Goal: Transaction & Acquisition: Purchase product/service

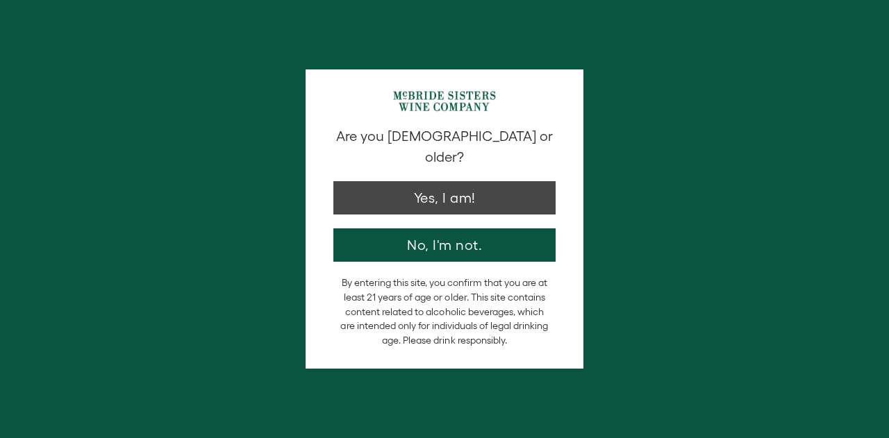
type input "**********"
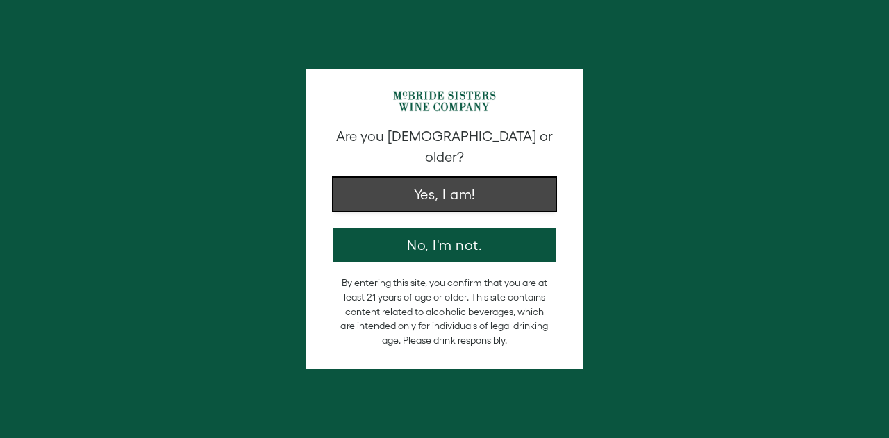
click at [429, 183] on button "Yes, I am!" at bounding box center [444, 194] width 222 height 33
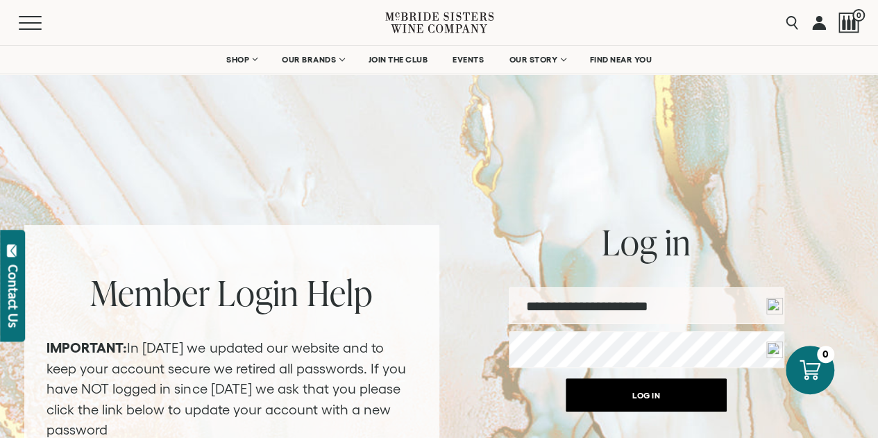
click at [642, 392] on button "Log in" at bounding box center [646, 394] width 161 height 33
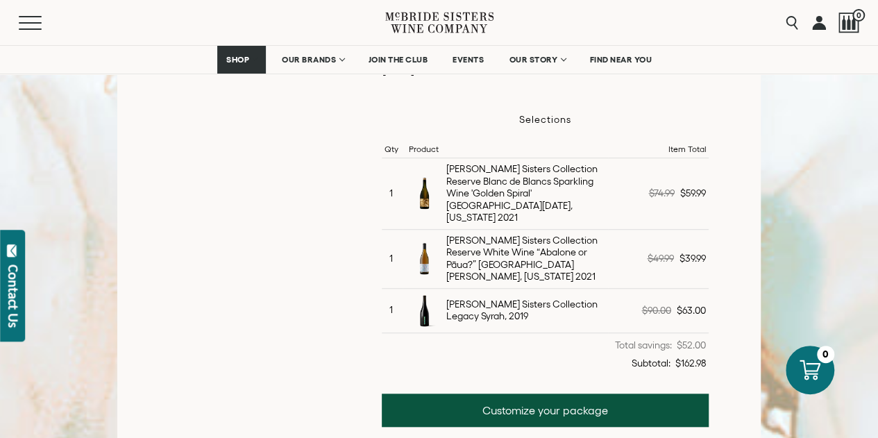
scroll to position [417, 0]
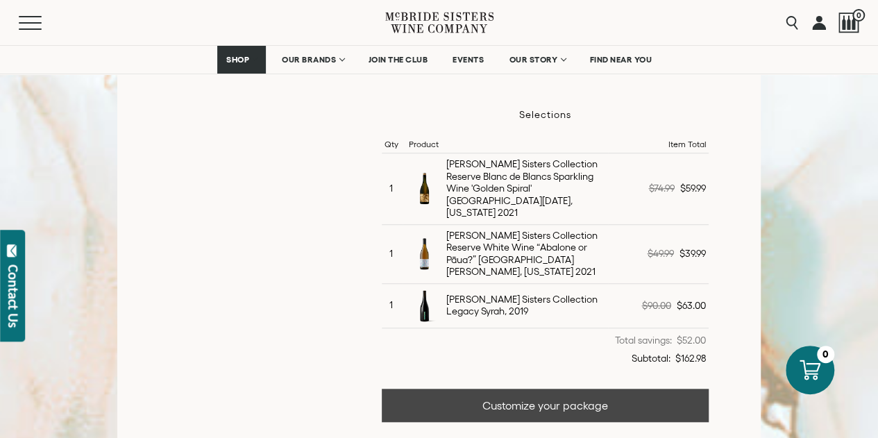
click at [540, 389] on link "Customize your package" at bounding box center [545, 405] width 326 height 33
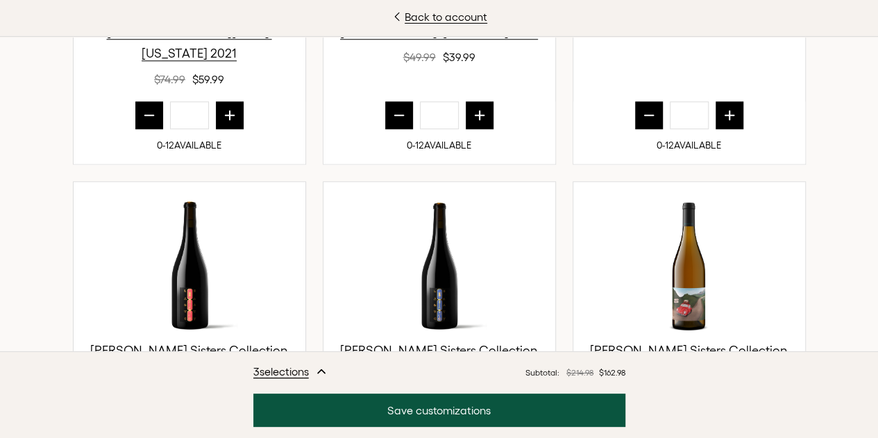
scroll to position [625, 0]
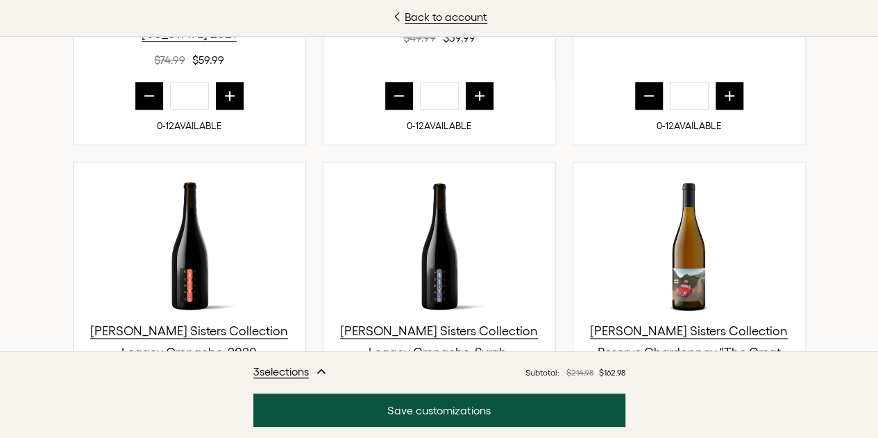
click at [400, 103] on icon "prior quantity" at bounding box center [399, 96] width 14 height 14
type input "*"
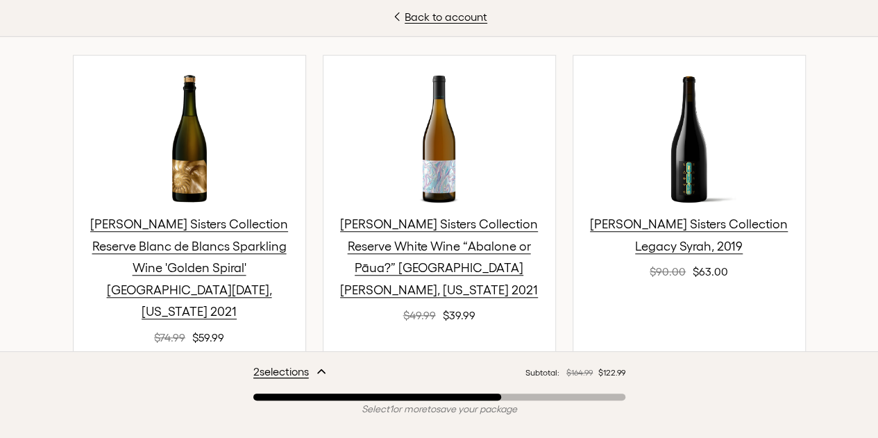
scroll to position [556, 0]
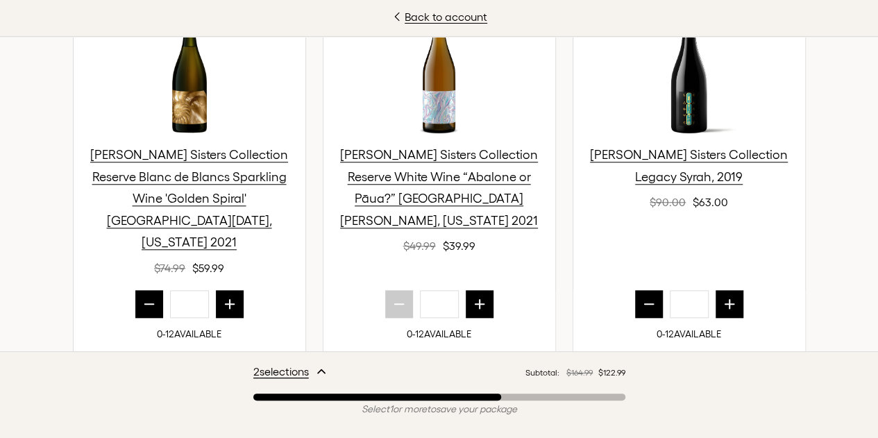
click at [642, 297] on icon "prior quantity" at bounding box center [649, 304] width 14 height 14
type input "*"
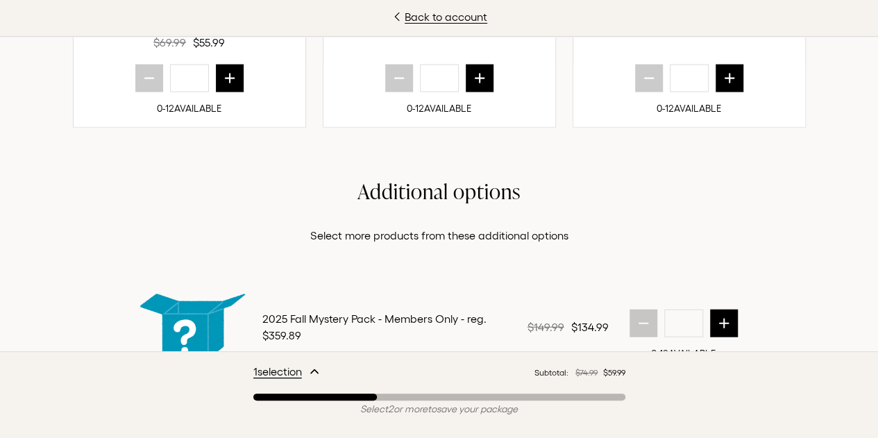
scroll to position [1590, 0]
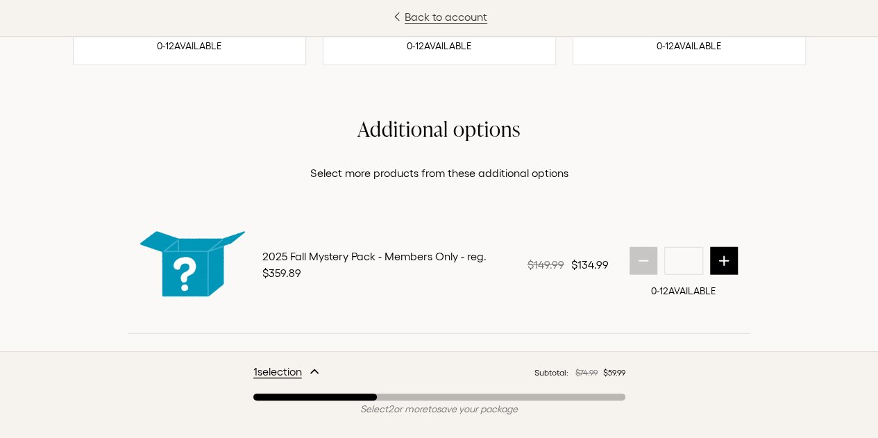
click at [457, 14] on link "Back to account" at bounding box center [439, 16] width 878 height 17
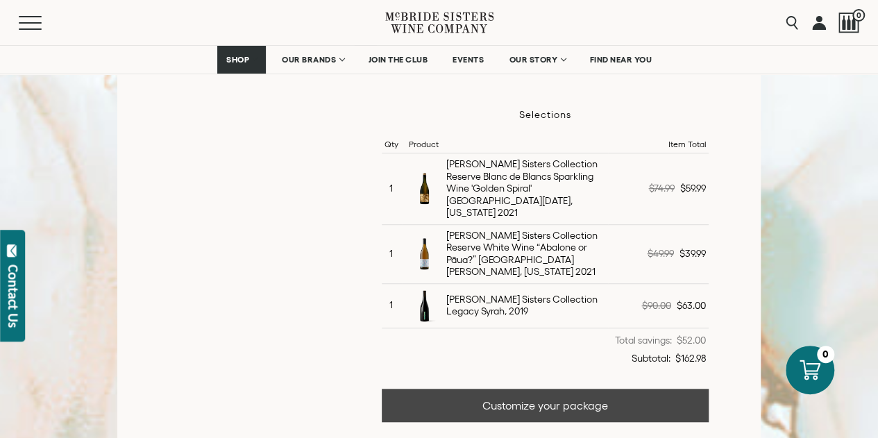
click at [571, 389] on link "Customize your package" at bounding box center [545, 405] width 326 height 33
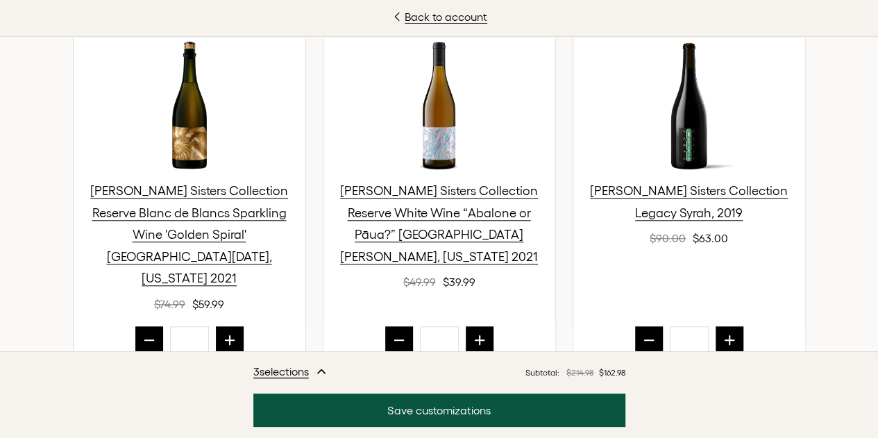
scroll to position [549, 0]
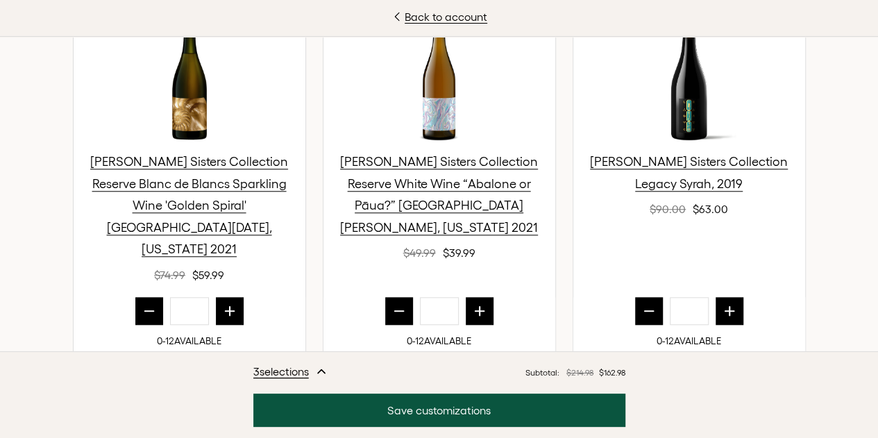
click at [643, 304] on icon "prior quantity" at bounding box center [649, 311] width 14 height 14
type input "*"
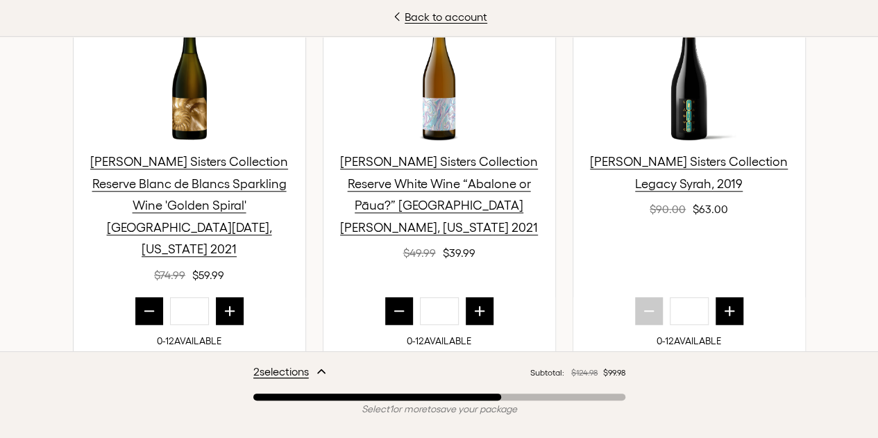
click at [399, 304] on icon "prior quantity" at bounding box center [399, 311] width 14 height 14
type input "*"
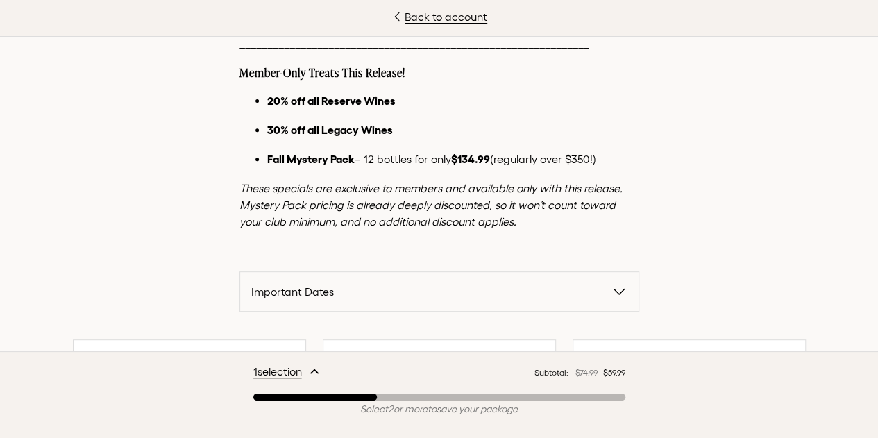
scroll to position [0, 0]
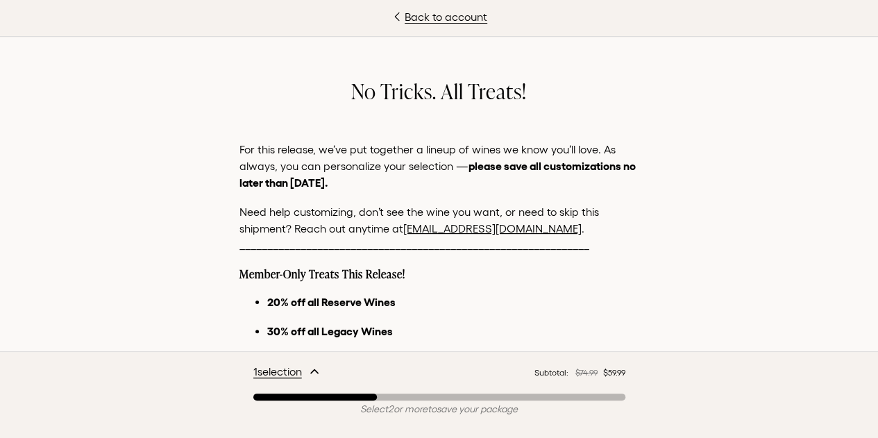
click at [494, 228] on link "[EMAIL_ADDRESS][DOMAIN_NAME]" at bounding box center [492, 228] width 178 height 12
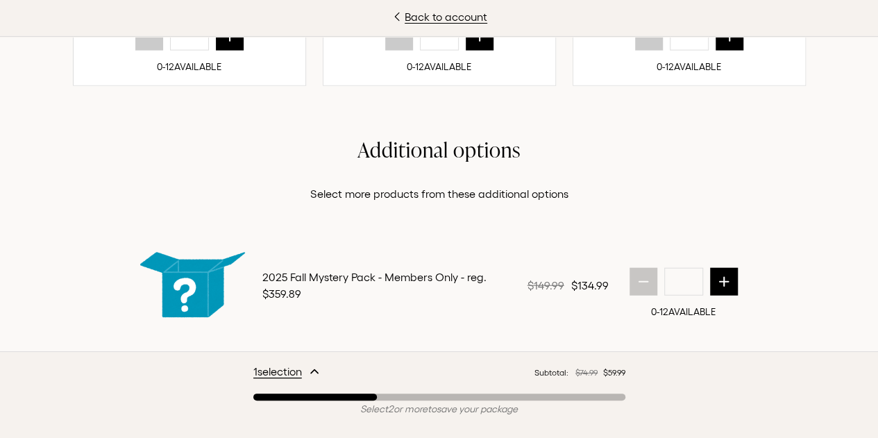
scroll to position [1590, 0]
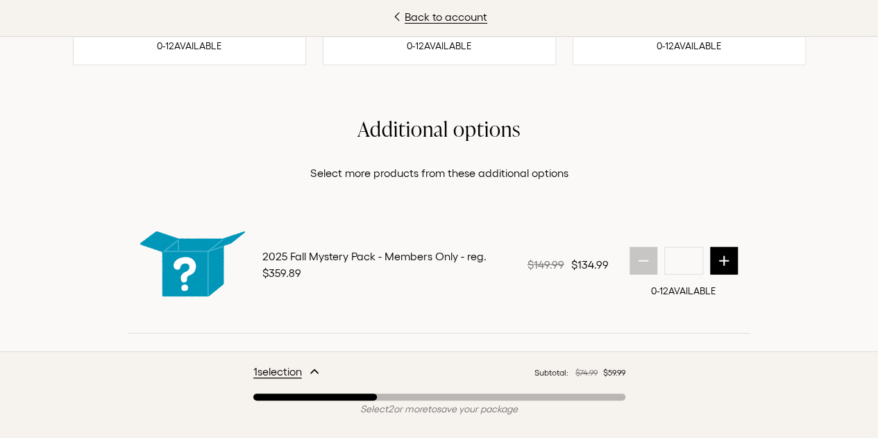
click at [172, 226] on img at bounding box center [192, 264] width 117 height 117
click at [186, 221] on img at bounding box center [192, 264] width 117 height 117
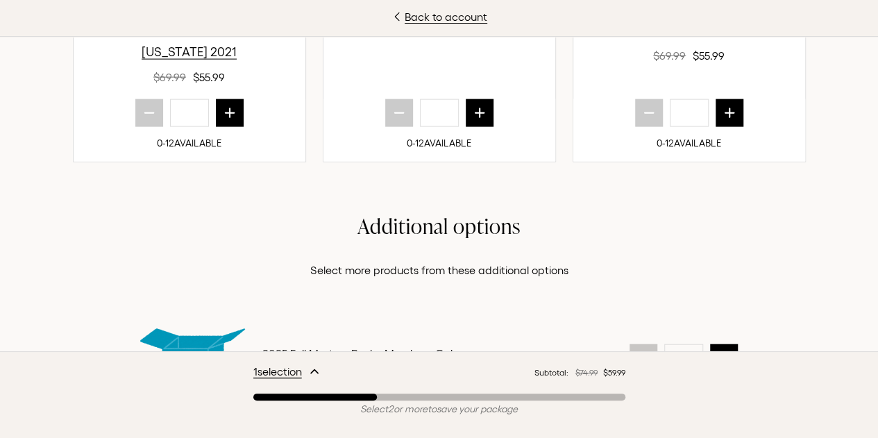
scroll to position [1451, 0]
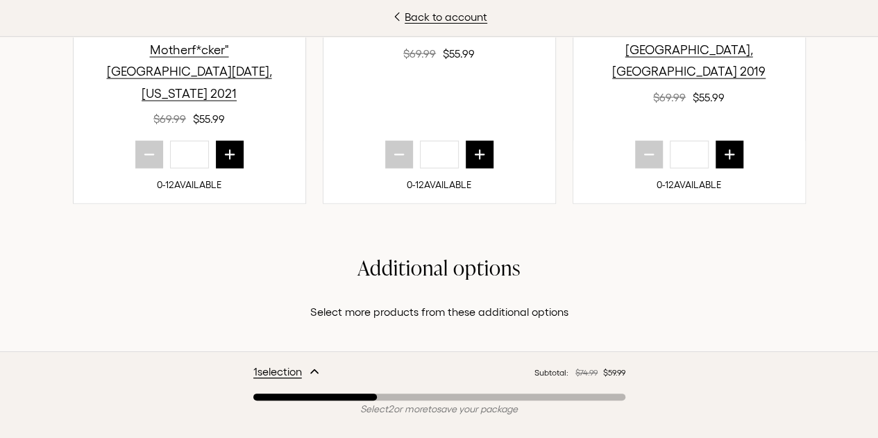
click at [391, 254] on h2 "Additional options" at bounding box center [439, 267] width 622 height 27
click at [364, 303] on p "Select more products from these additional options" at bounding box center [439, 311] width 622 height 17
click at [347, 303] on p "Select more products from these additional options" at bounding box center [439, 311] width 622 height 17
click at [333, 303] on p "Select more products from these additional options" at bounding box center [439, 311] width 622 height 17
click at [508, 303] on p "Select more products from these additional options" at bounding box center [439, 311] width 622 height 17
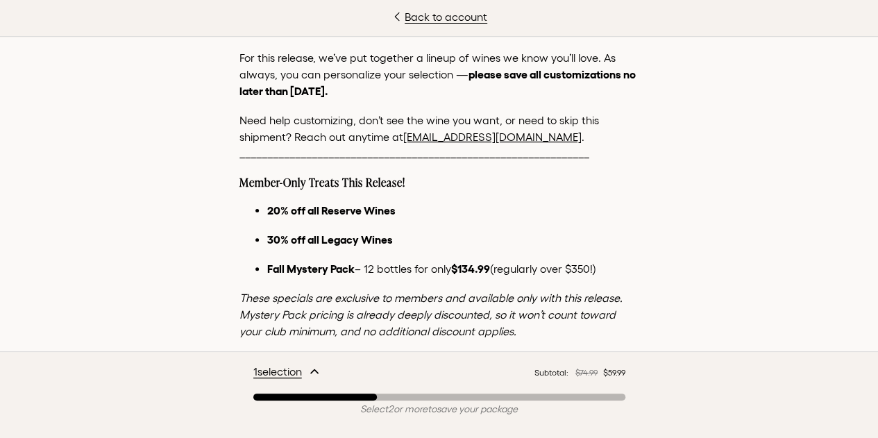
scroll to position [90, 0]
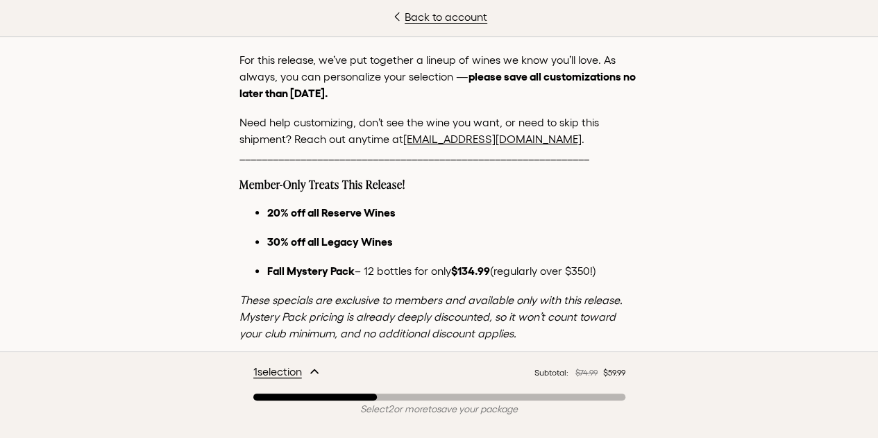
drag, startPoint x: 546, startPoint y: 140, endPoint x: 394, endPoint y: 138, distance: 151.4
click at [394, 138] on p "Need help customizing, don’t see the wine you want, or need to skip this shipme…" at bounding box center [440, 139] width 400 height 50
click at [565, 149] on p "Need help customizing, don’t see the wine you want, or need to skip this shipme…" at bounding box center [440, 139] width 400 height 50
drag, startPoint x: 540, startPoint y: 142, endPoint x: 401, endPoint y: 141, distance: 138.9
click at [401, 142] on p "Need help customizing, don’t see the wine you want, or need to skip this shipme…" at bounding box center [440, 139] width 400 height 50
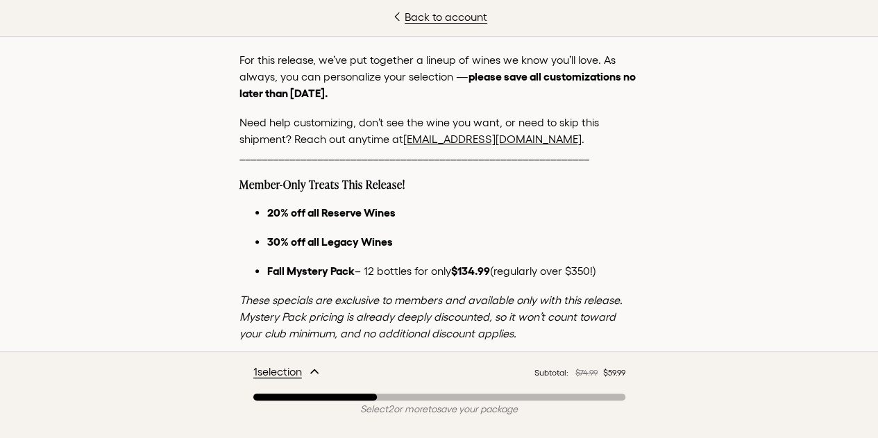
drag, startPoint x: 418, startPoint y: 137, endPoint x: 406, endPoint y: 138, distance: 12.6
click at [406, 138] on link "[EMAIL_ADDRESS][DOMAIN_NAME]" at bounding box center [492, 139] width 178 height 12
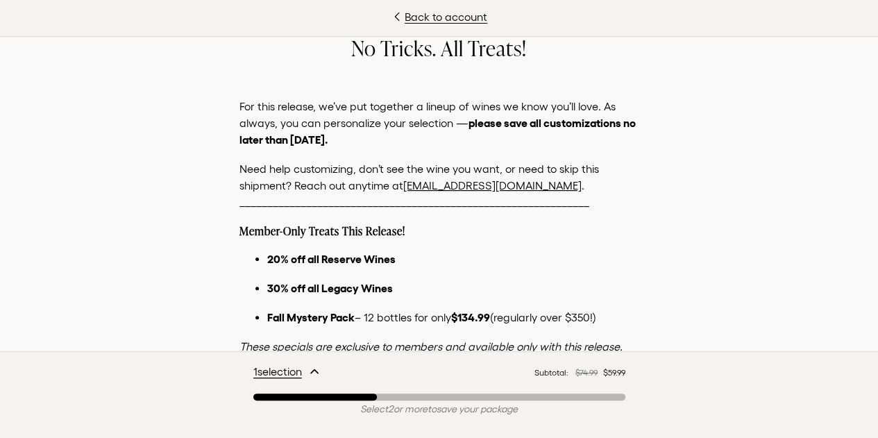
scroll to position [0, 0]
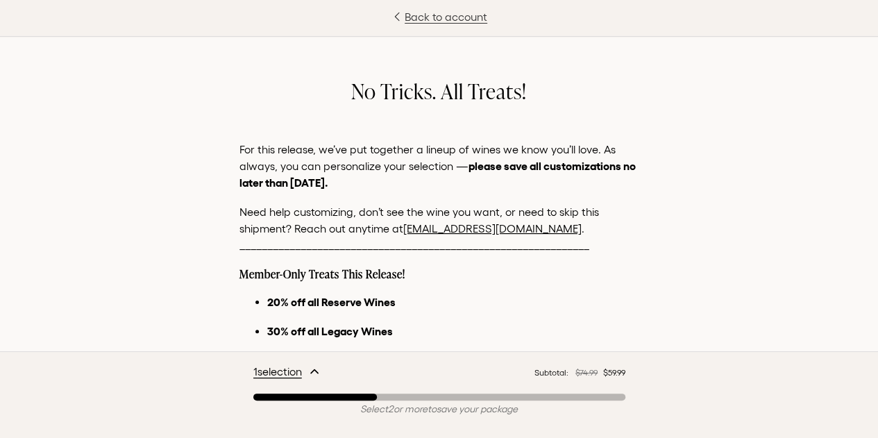
click at [456, 17] on link "Back to account" at bounding box center [439, 16] width 878 height 17
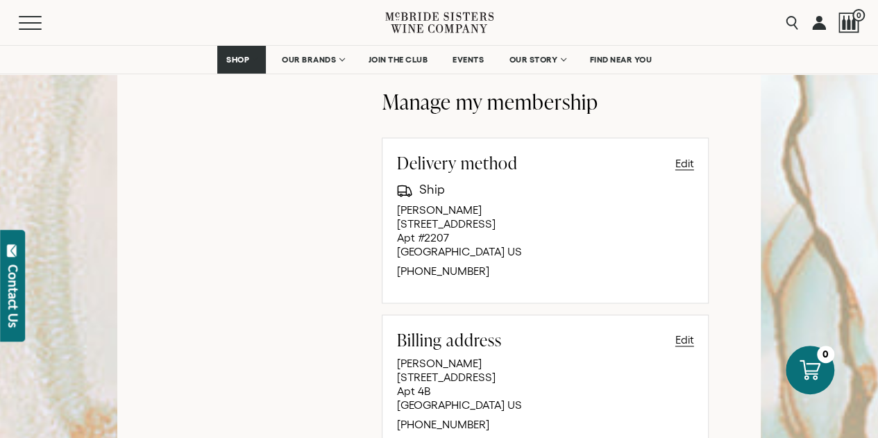
scroll to position [417, 0]
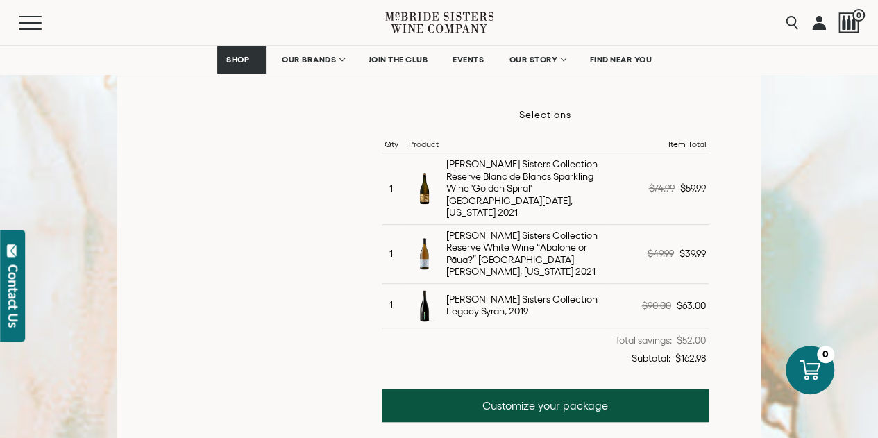
click at [819, 28] on link at bounding box center [819, 22] width 14 height 45
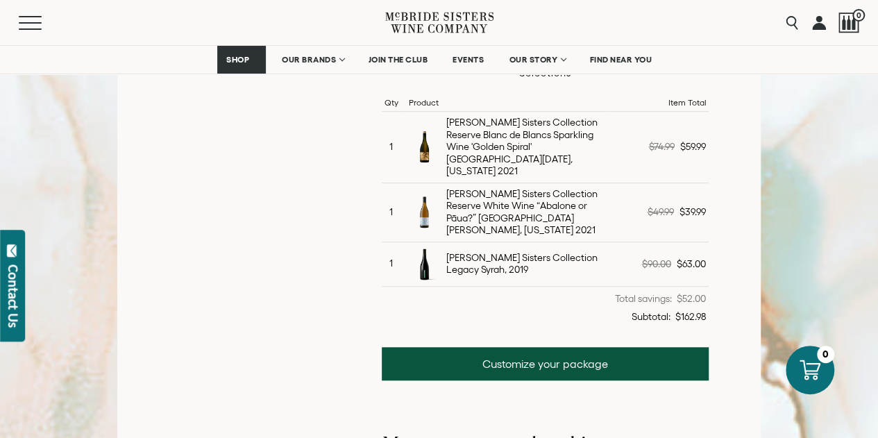
scroll to position [486, 0]
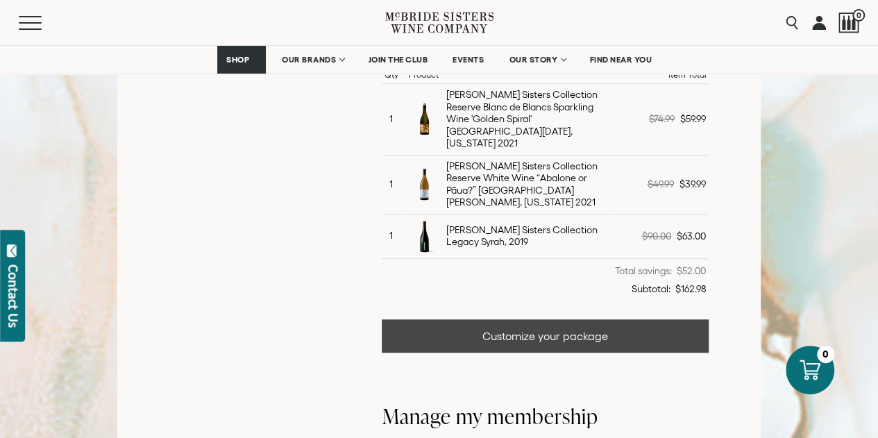
click at [531, 319] on link "Customize your package" at bounding box center [545, 335] width 326 height 33
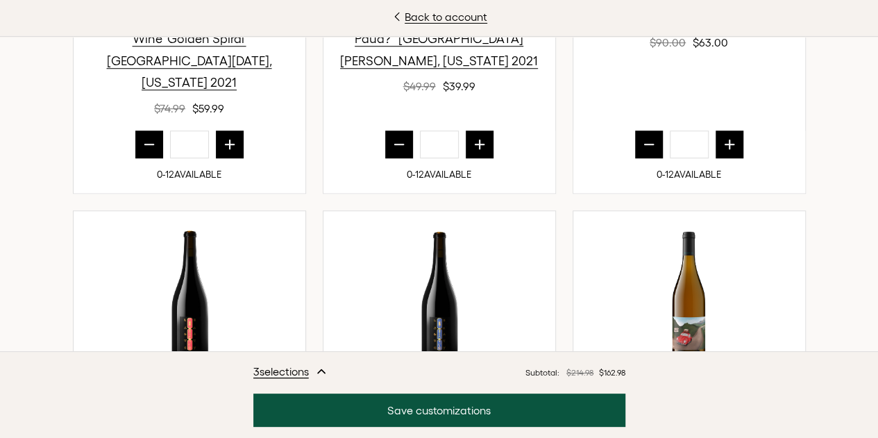
scroll to position [625, 0]
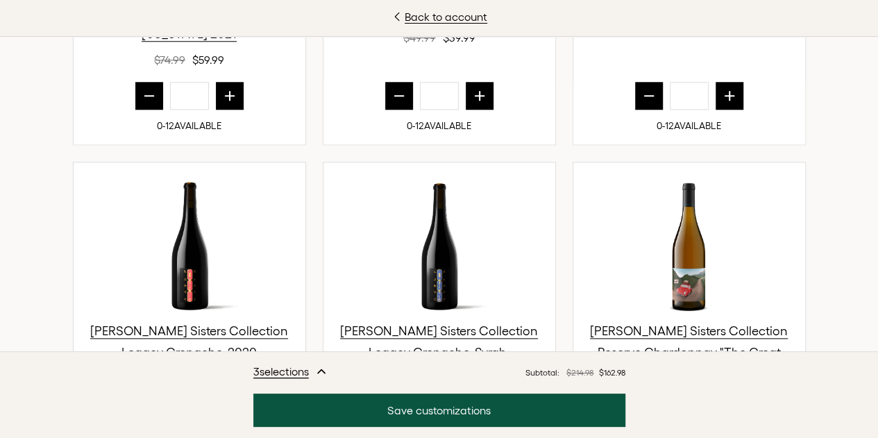
click at [396, 103] on icon "prior quantity" at bounding box center [399, 96] width 14 height 14
type input "*"
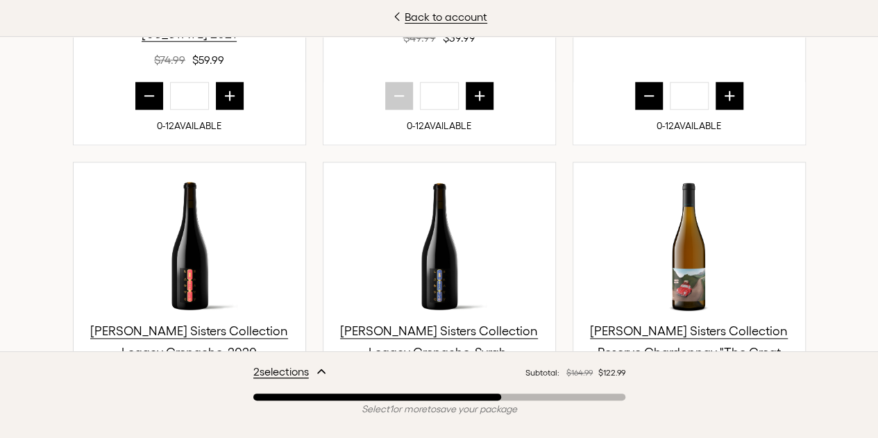
click at [642, 103] on icon "prior quantity" at bounding box center [649, 96] width 14 height 14
type input "*"
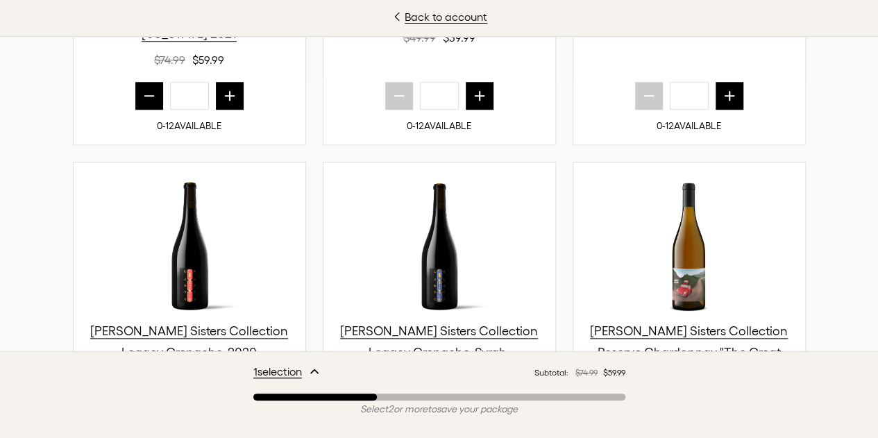
scroll to position [694, 0]
click at [465, 410] on span "Select 2 or more to save your package" at bounding box center [439, 409] width 372 height 12
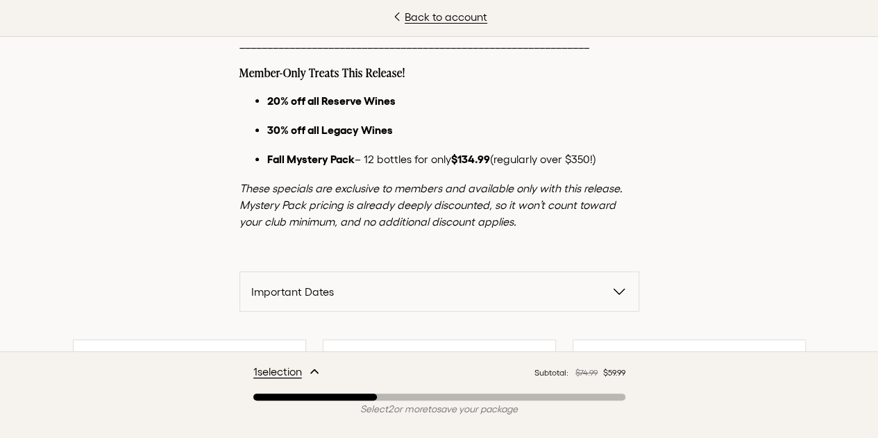
scroll to position [0, 0]
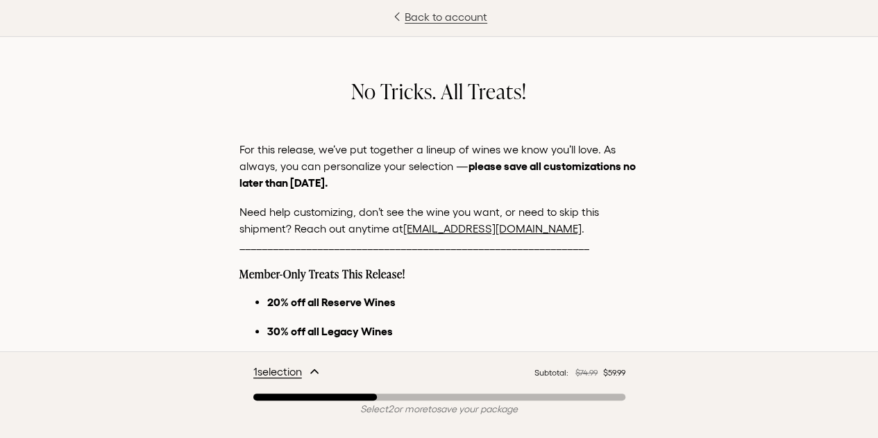
click at [453, 16] on link "Back to account" at bounding box center [439, 16] width 878 height 17
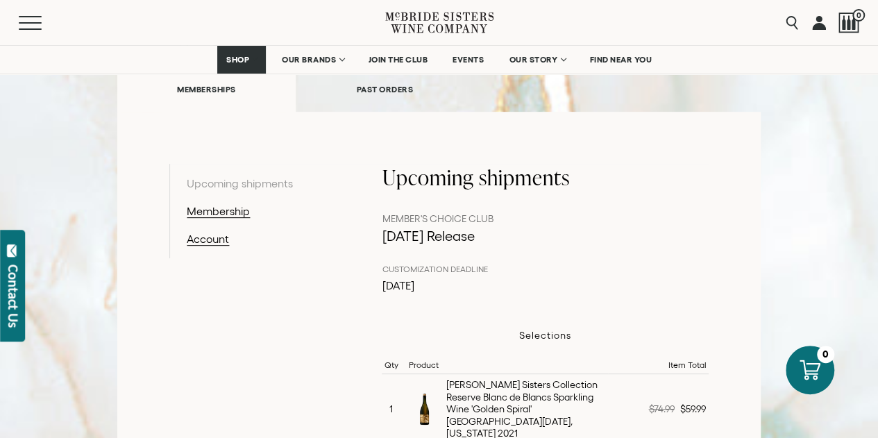
scroll to position [208, 0]
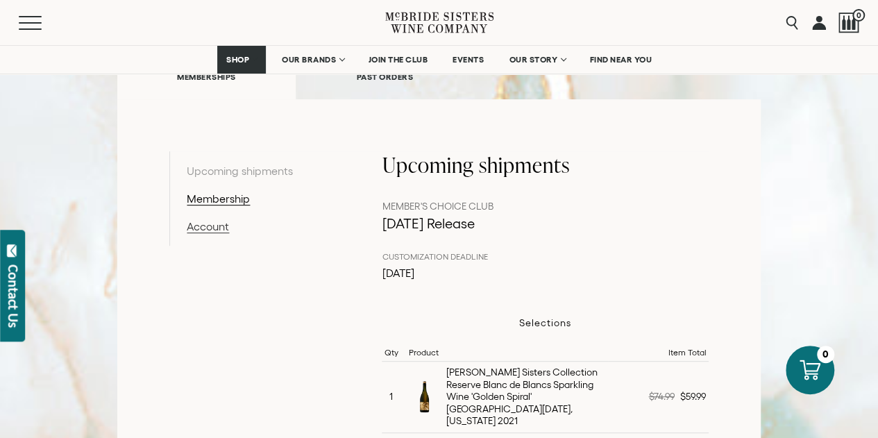
click at [214, 223] on link "Account" at bounding box center [259, 226] width 144 height 17
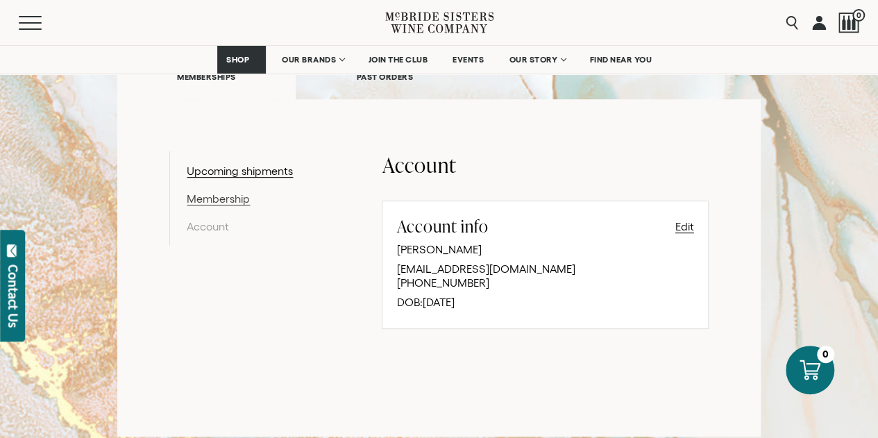
click at [225, 201] on link "Membership" at bounding box center [259, 198] width 144 height 17
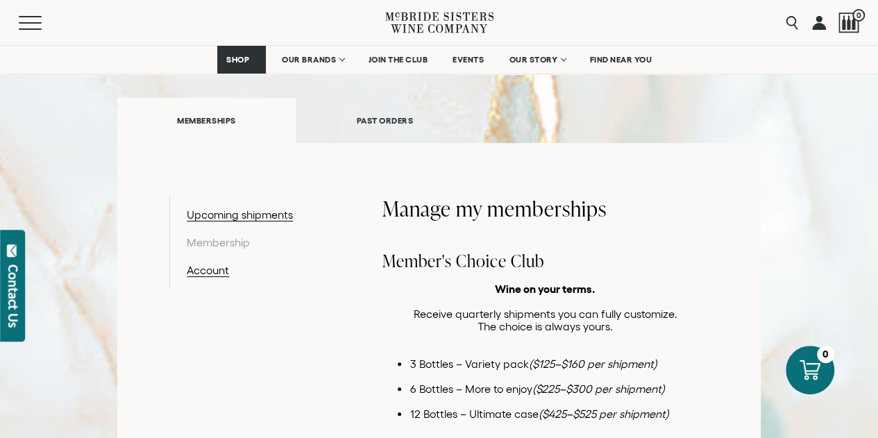
scroll to position [139, 0]
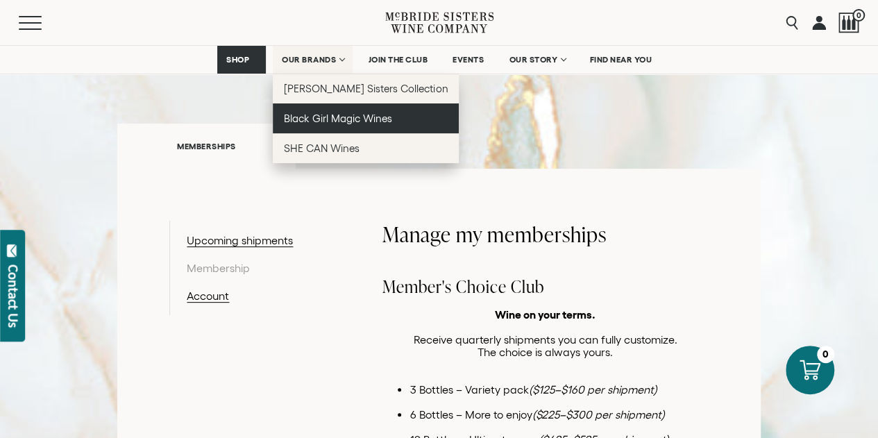
click at [348, 122] on span "Black Girl Magic Wines" at bounding box center [338, 118] width 108 height 12
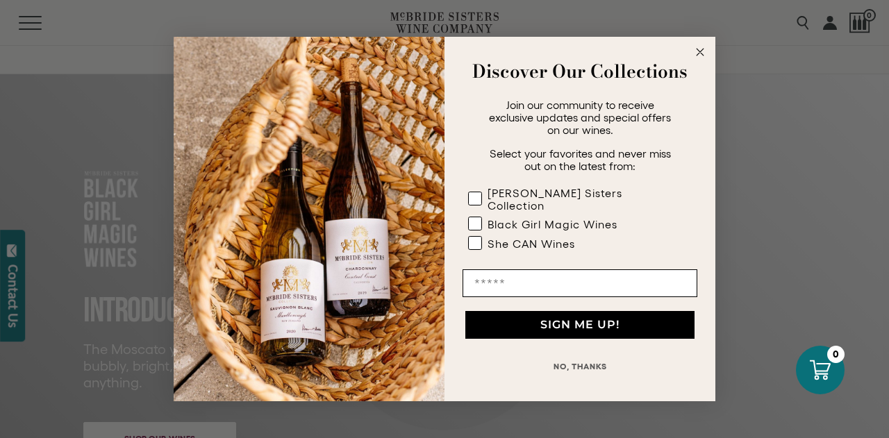
click at [699, 60] on circle "Close dialog" at bounding box center [700, 52] width 16 height 16
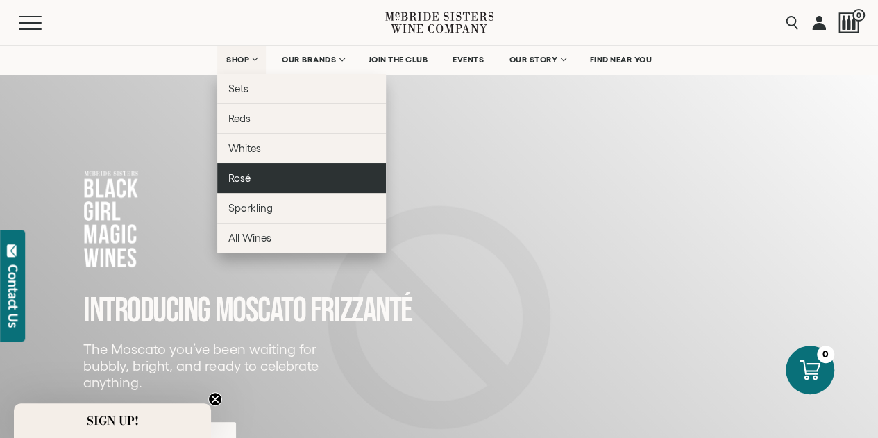
click at [236, 183] on link "Rosé" at bounding box center [301, 178] width 169 height 30
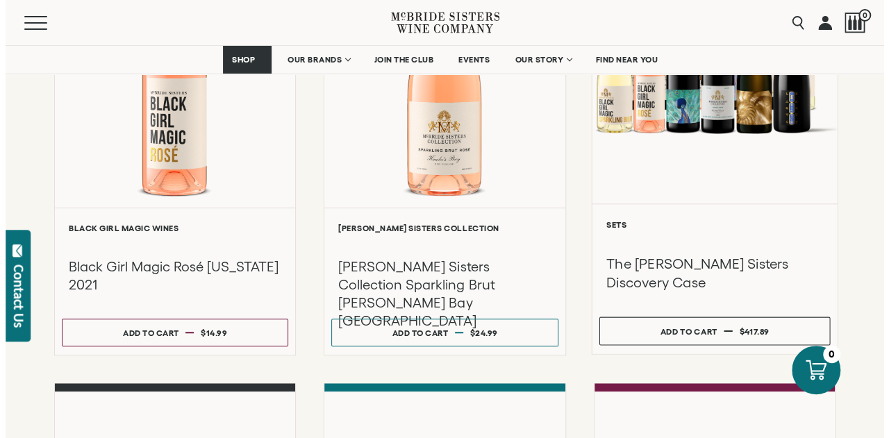
scroll to position [347, 0]
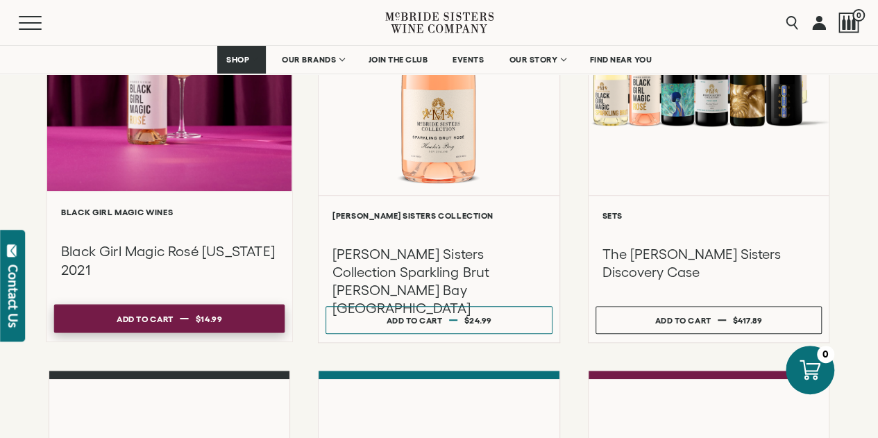
click at [213, 322] on span "$14.99" at bounding box center [209, 318] width 27 height 9
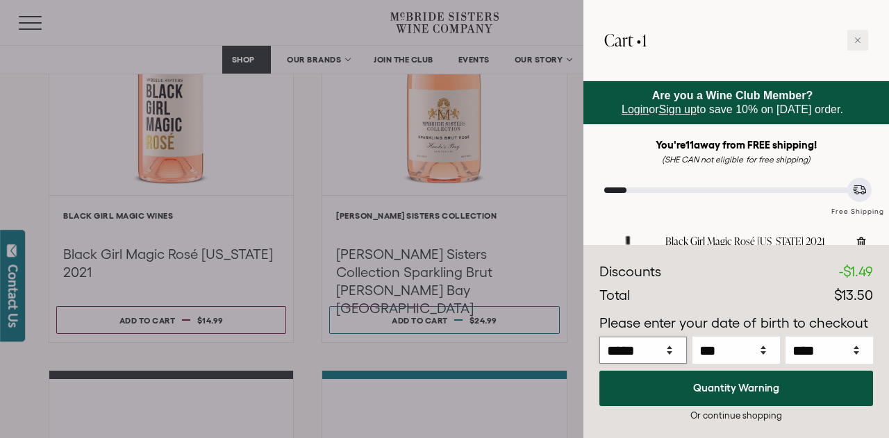
click at [672, 351] on select "***** *** *** *** *** *** *** *** *** *** *** *** ***" at bounding box center [642, 350] width 87 height 27
select select "*"
click at [599, 337] on select "***** *** *** *** *** *** *** *** *** *** *** *** ***" at bounding box center [642, 350] width 87 height 27
click at [767, 351] on select "*** * * * * * * * * * ** ** ** ** ** ** ** ** ** ** ** ** ** ** ** ** ** ** ** …" at bounding box center [735, 350] width 87 height 27
select select "**"
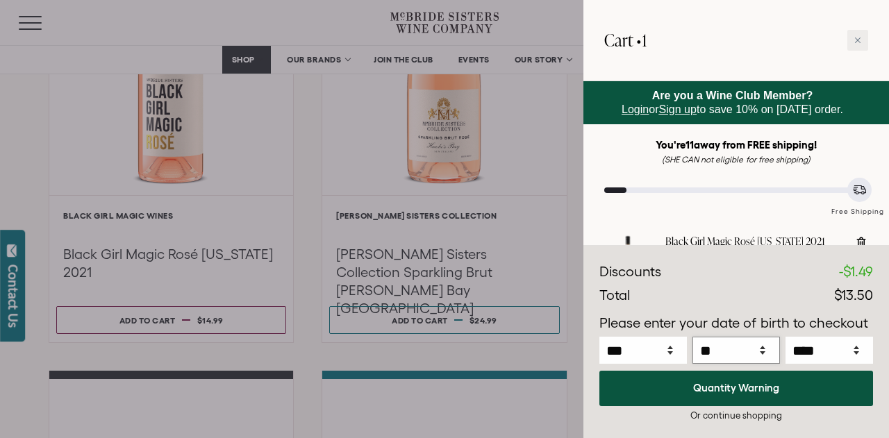
click at [692, 337] on select "*** * * * * * * * * * ** ** ** ** ** ** ** ** ** ** ** ** ** ** ** ** ** ** ** …" at bounding box center [735, 350] width 87 height 27
click at [801, 350] on select "**** **** **** **** **** **** **** **** **** **** **** **** **** **** **** ****…" at bounding box center [828, 350] width 87 height 27
click at [820, 349] on select "**** **** **** **** **** **** **** **** **** **** **** **** **** **** **** ****…" at bounding box center [828, 350] width 87 height 27
click at [785, 337] on select "**** **** **** **** **** **** **** **** **** **** **** **** **** **** **** ****…" at bounding box center [828, 350] width 87 height 27
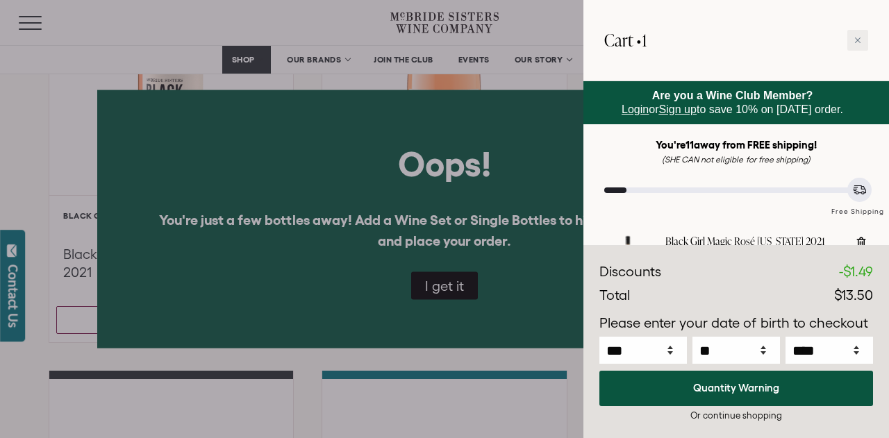
click at [446, 284] on div at bounding box center [444, 219] width 889 height 438
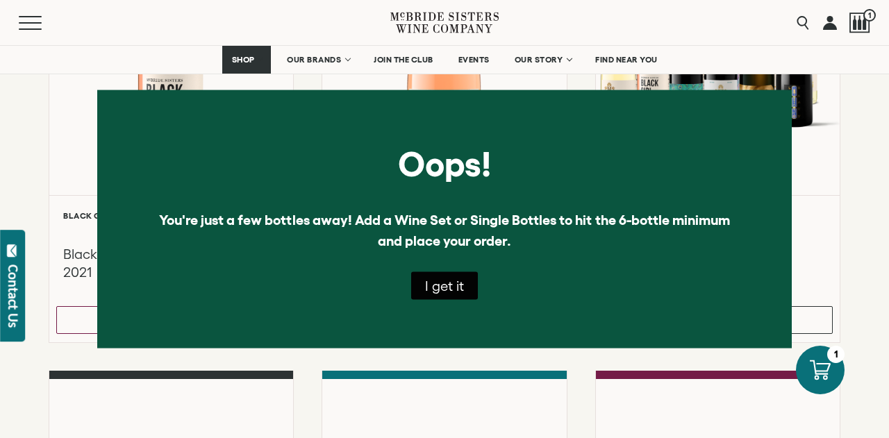
click at [443, 284] on button "I get it" at bounding box center [444, 286] width 67 height 28
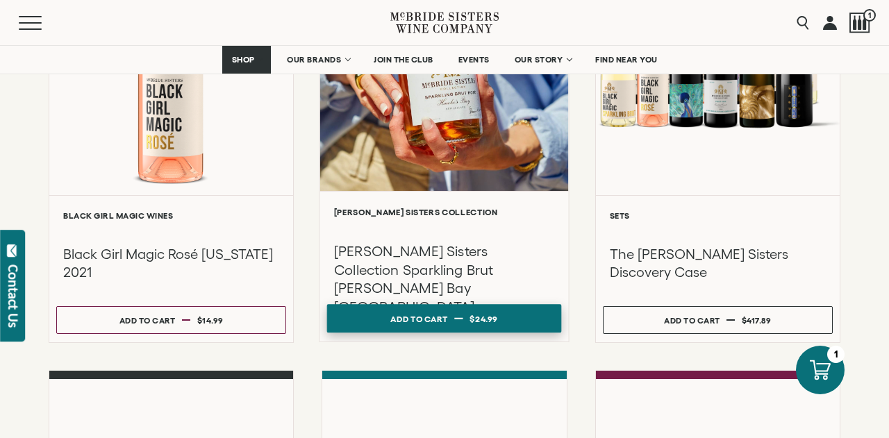
click at [475, 315] on span "$24.99" at bounding box center [484, 318] width 28 height 9
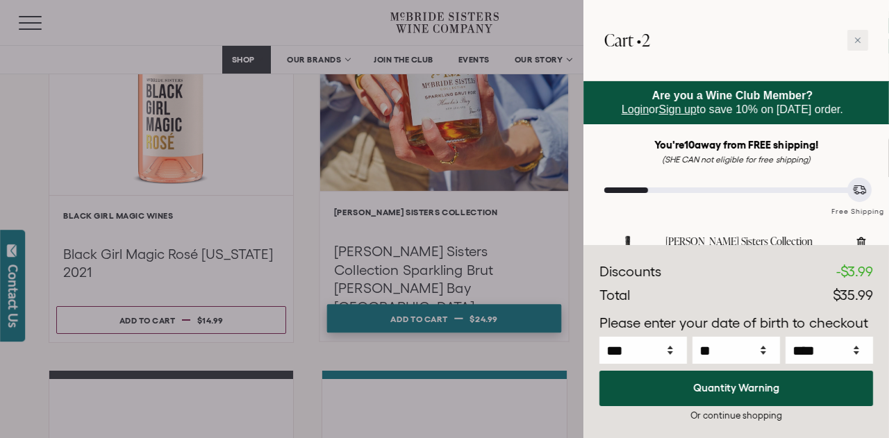
select select "****"
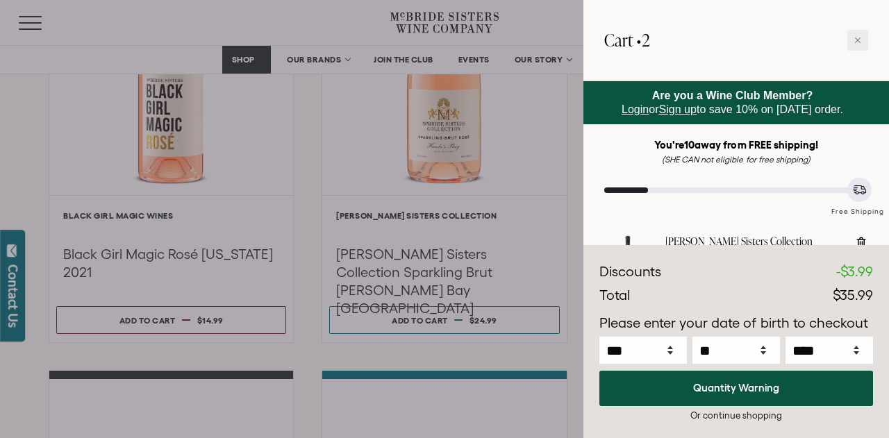
click at [755, 414] on div "Or continue shopping" at bounding box center [736, 415] width 274 height 13
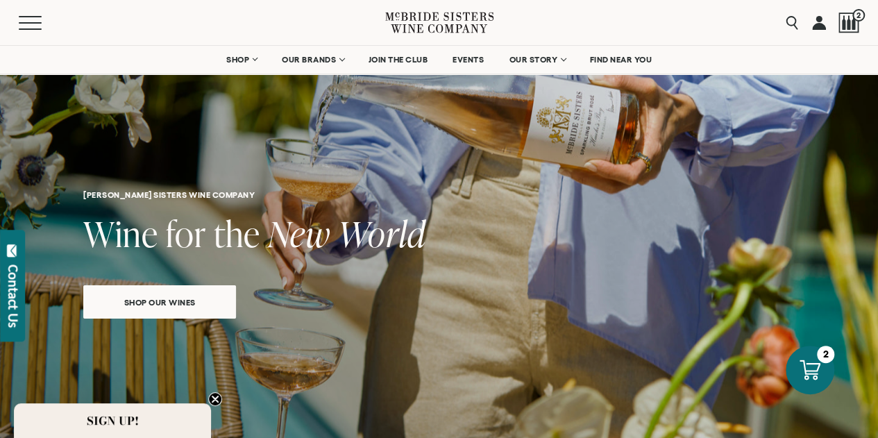
select select "****"
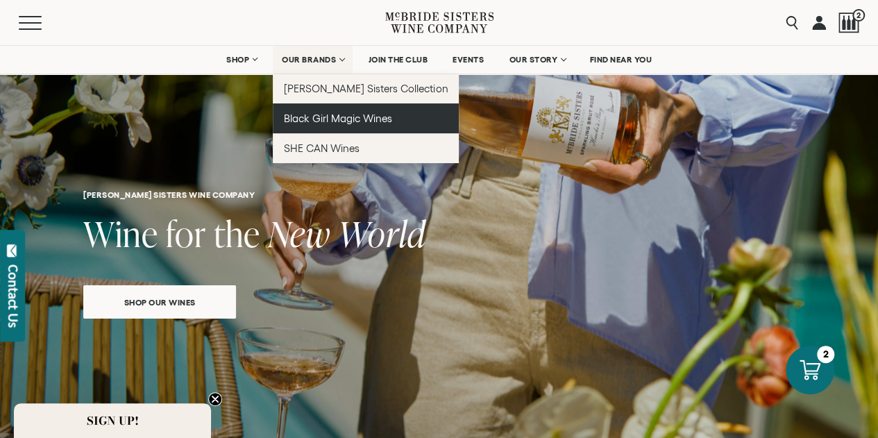
click at [312, 116] on span "Black Girl Magic Wines" at bounding box center [338, 118] width 108 height 12
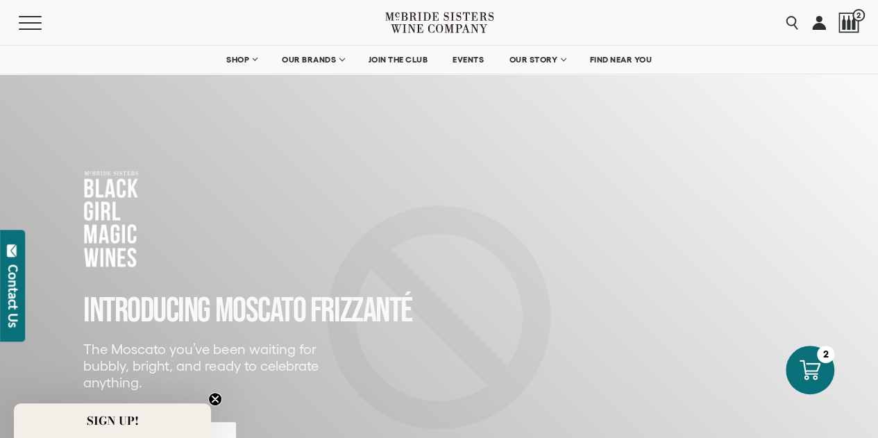
select select "****"
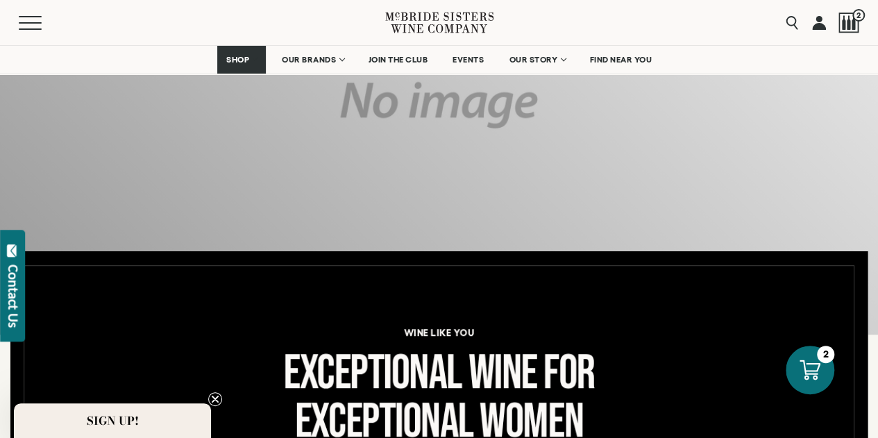
scroll to position [417, 0]
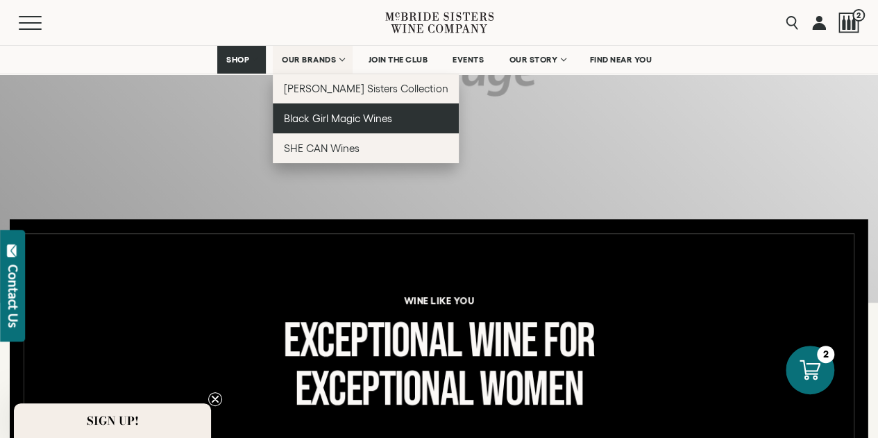
click at [314, 125] on link "Black Girl Magic Wines" at bounding box center [366, 118] width 187 height 30
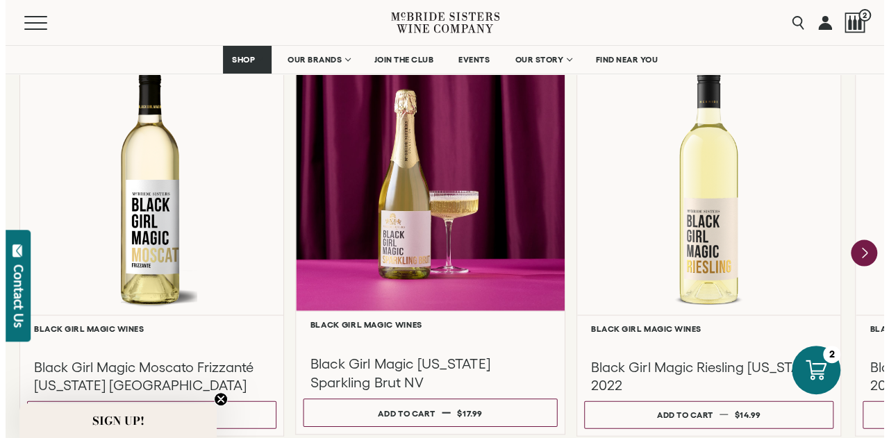
scroll to position [1319, 0]
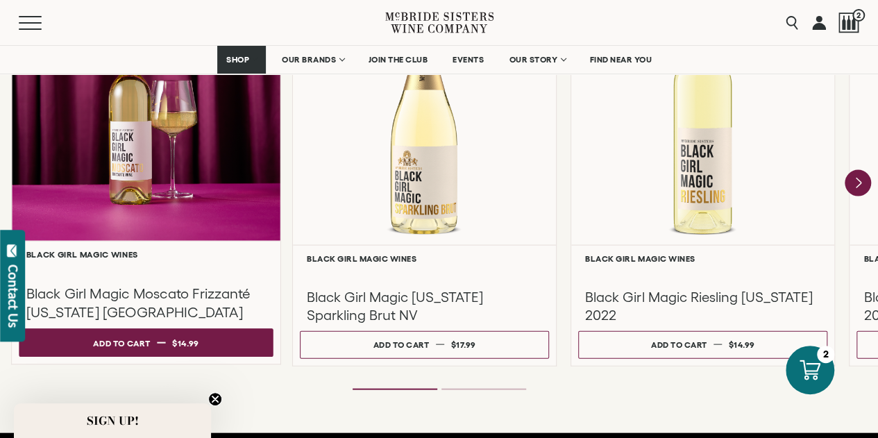
click at [174, 344] on span "$14.99" at bounding box center [185, 342] width 27 height 9
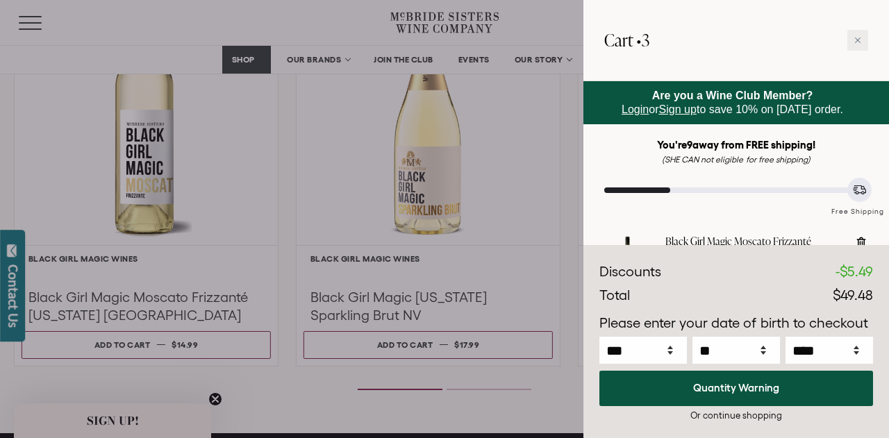
select select "****"
click at [719, 412] on div "Or continue shopping" at bounding box center [736, 415] width 274 height 13
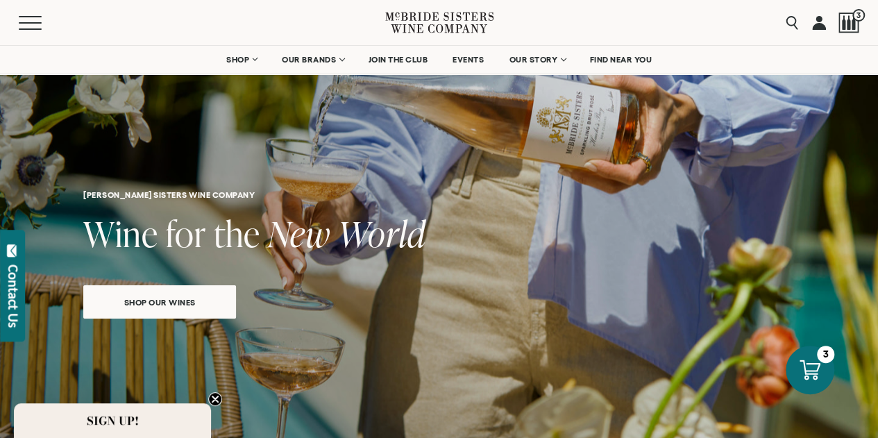
select select "****"
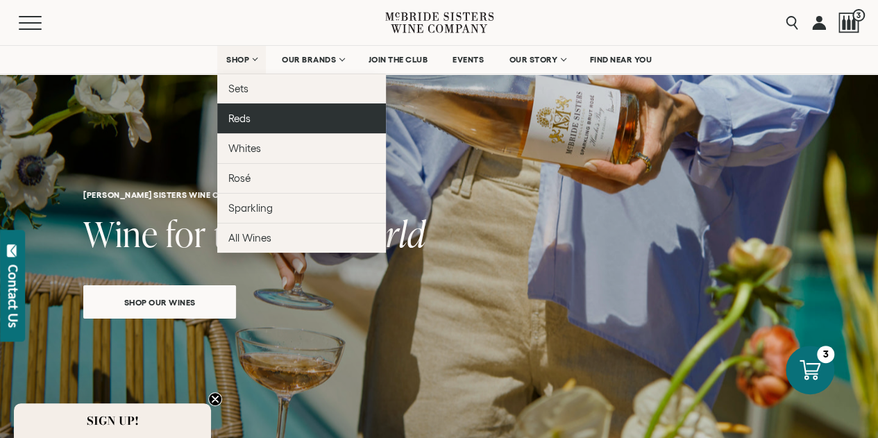
click at [233, 119] on span "Reds" at bounding box center [239, 118] width 22 height 12
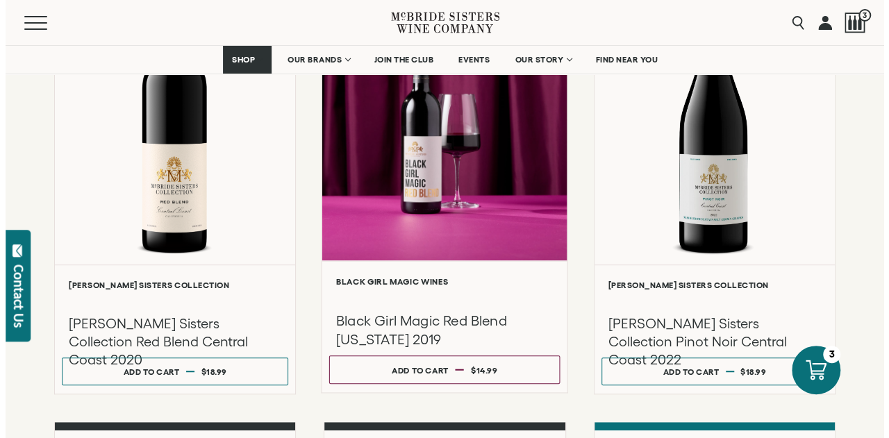
scroll to position [347, 0]
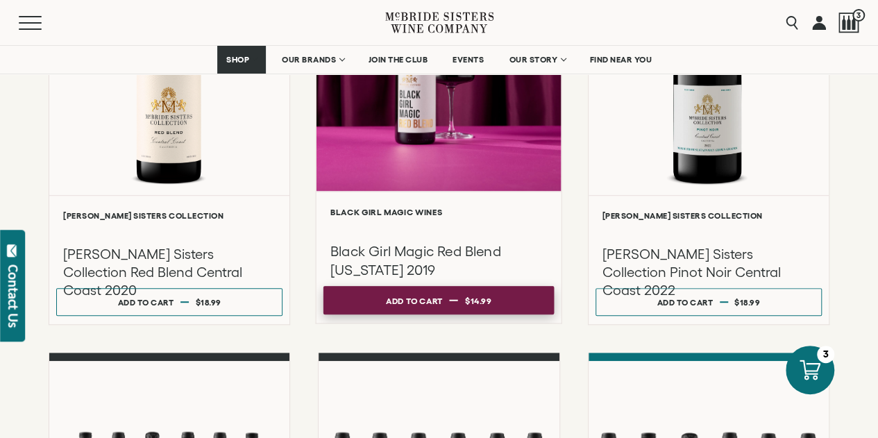
click at [477, 296] on span "$14.99" at bounding box center [478, 300] width 27 height 9
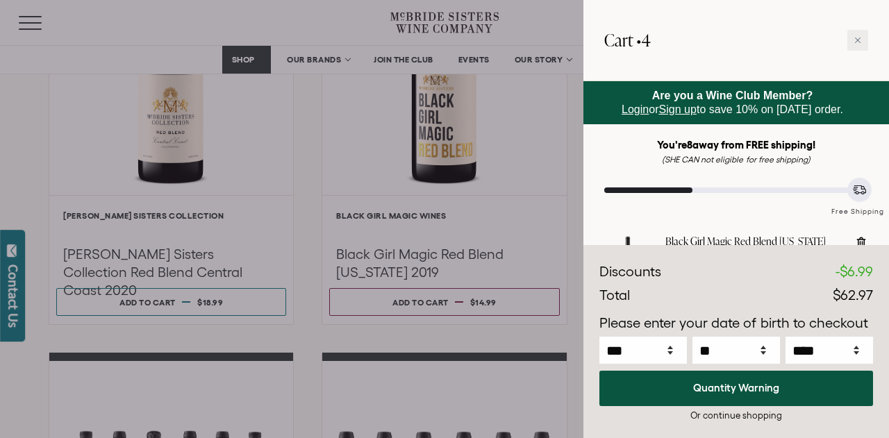
click at [453, 303] on div at bounding box center [444, 219] width 889 height 438
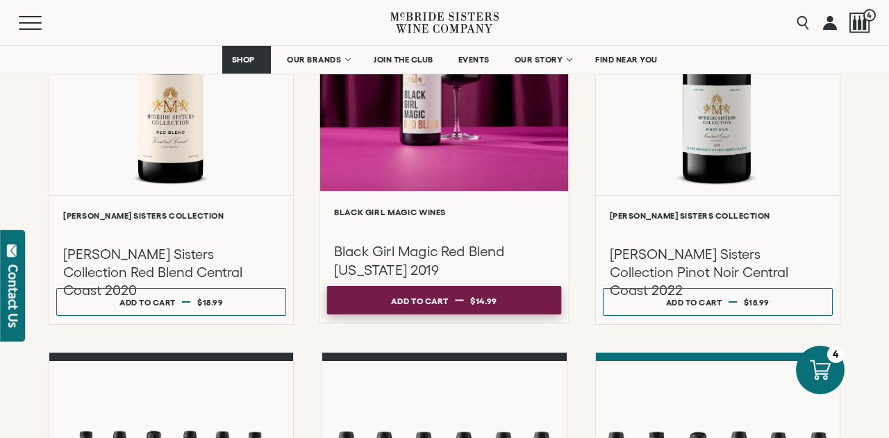
click at [472, 301] on span "$14.99" at bounding box center [484, 300] width 27 height 9
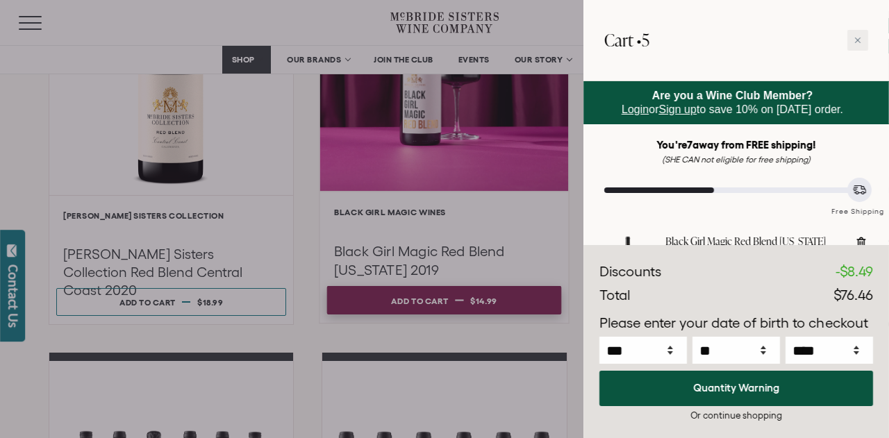
select select "****"
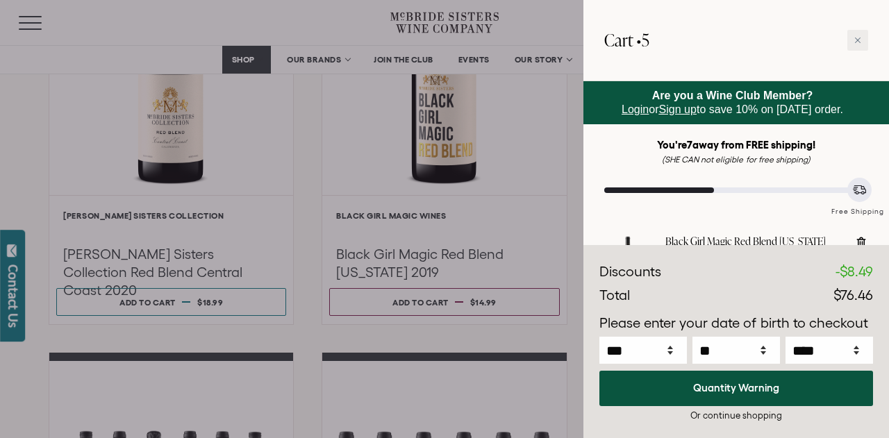
click at [635, 113] on span "Login" at bounding box center [634, 109] width 27 height 12
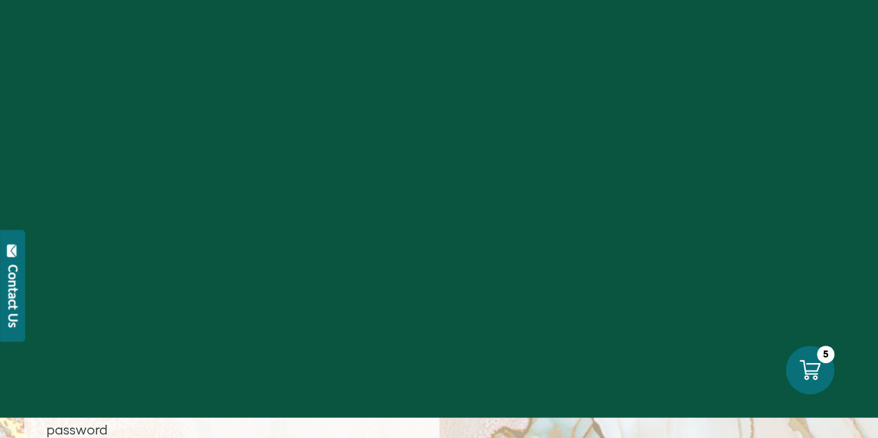
select select "****"
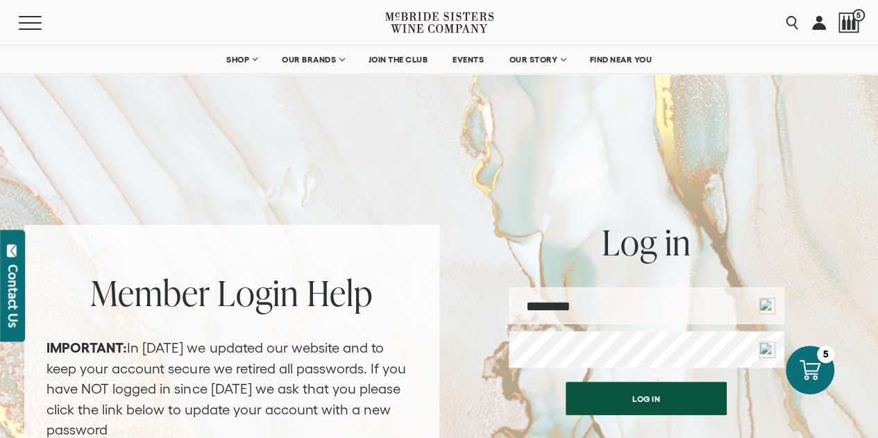
type input "**********"
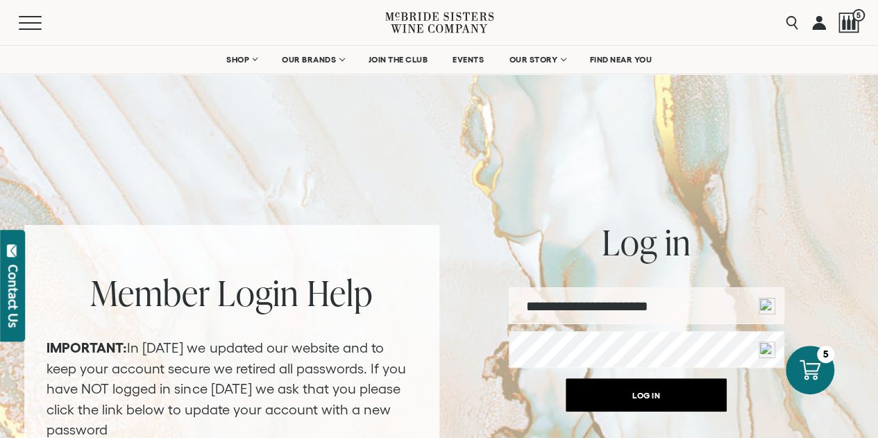
click at [652, 399] on button "Log in" at bounding box center [646, 394] width 161 height 33
select select "****"
click at [657, 394] on button "Log in" at bounding box center [646, 394] width 161 height 33
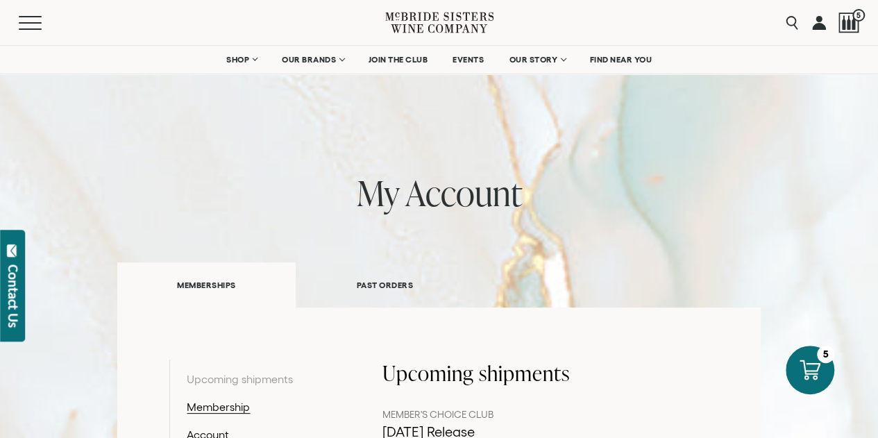
select select "****"
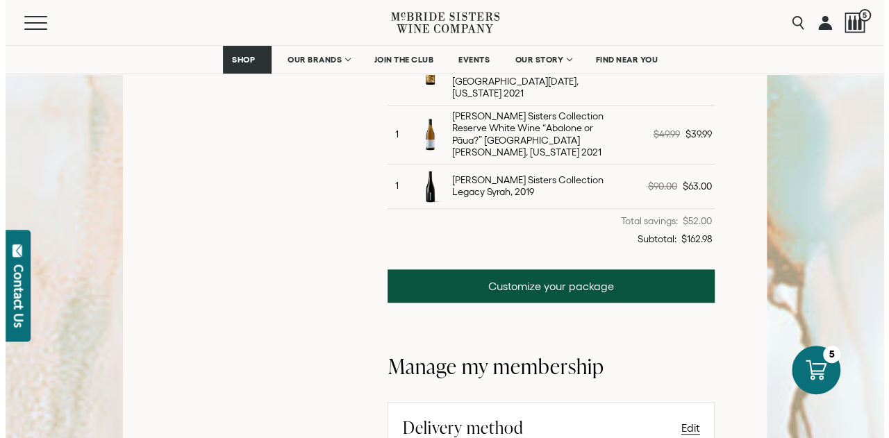
scroll to position [347, 0]
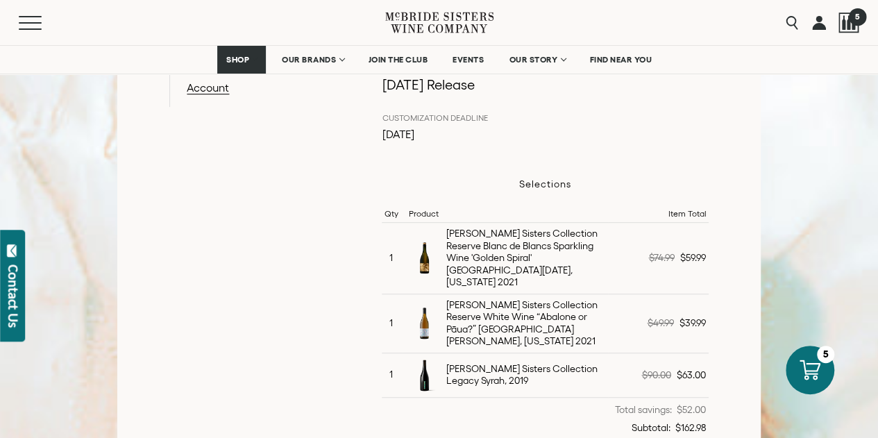
click at [851, 20] on span "5" at bounding box center [857, 16] width 17 height 17
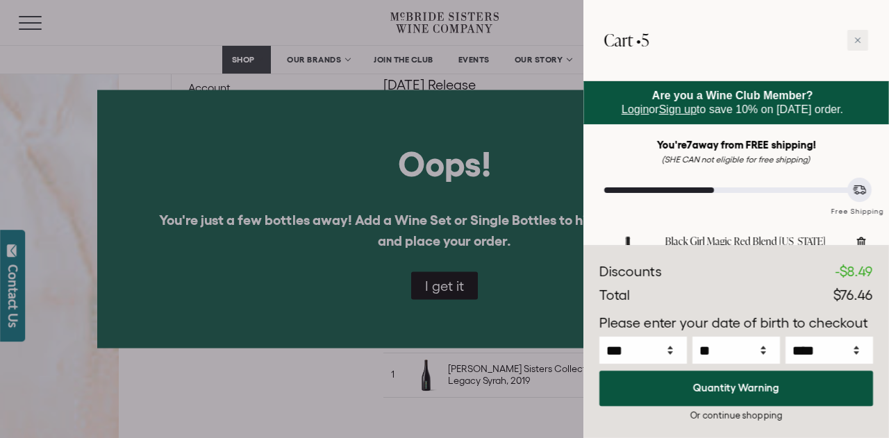
click at [761, 152] on div "You're 7 away from FREE shipping! (SHE CAN not eligible for free shipping)" at bounding box center [736, 152] width 264 height 28
click at [460, 291] on div at bounding box center [444, 219] width 889 height 438
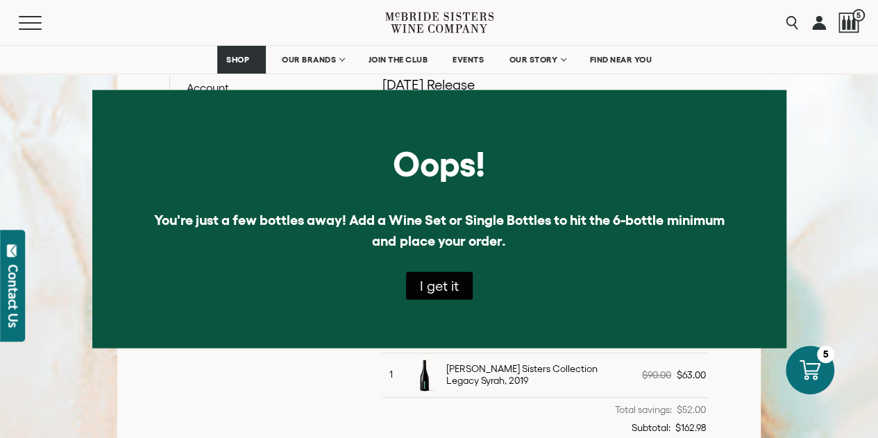
drag, startPoint x: 847, startPoint y: 19, endPoint x: 512, endPoint y: 15, distance: 334.7
click at [512, 15] on div "Menu Search 5" at bounding box center [439, 22] width 878 height 45
click at [431, 288] on button "I get it" at bounding box center [439, 286] width 67 height 28
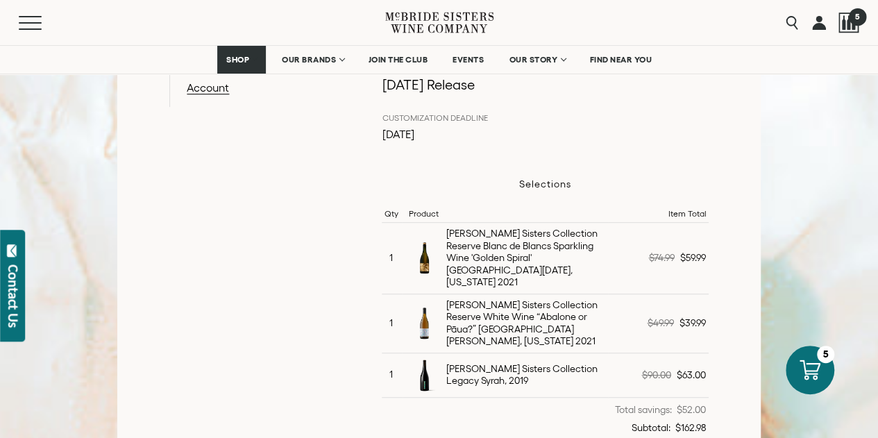
click at [847, 27] on div at bounding box center [849, 22] width 21 height 21
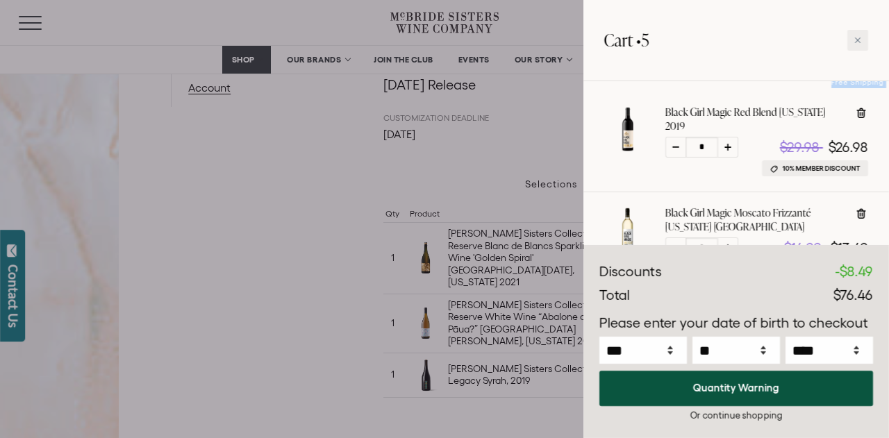
scroll to position [126, 0]
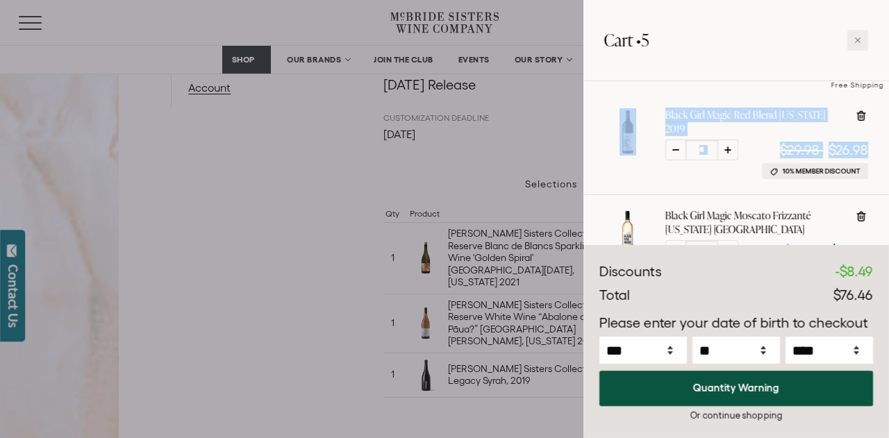
drag, startPoint x: 601, startPoint y: 93, endPoint x: 871, endPoint y: 132, distance: 272.9
click at [871, 132] on div "Black Girl Magic Red Blend California 2019 *" at bounding box center [736, 144] width 306 height 101
copy div "Black Girl Magic Red Blend California 2019 $29.98 $26.98"
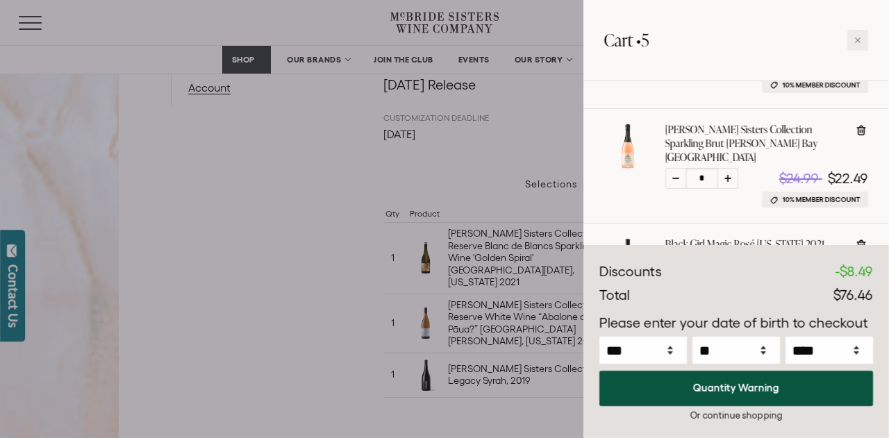
scroll to position [335, 0]
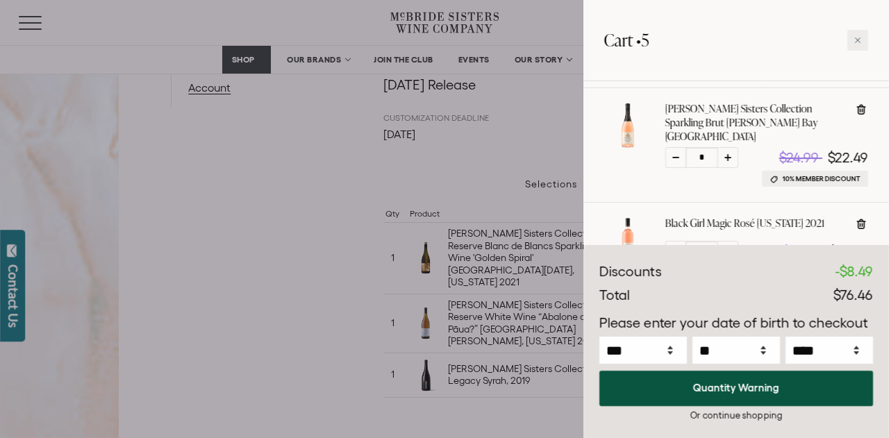
drag, startPoint x: 594, startPoint y: 92, endPoint x: 869, endPoint y: 153, distance: 281.7
click at [869, 153] on div "McBride Sisters Collection Sparkling Brut Rose Hawke's Bay NV *" at bounding box center [736, 145] width 306 height 115
copy div "McBride Sisters Collection Sparkling Brut Rose Hawke's Bay NV $24.99 $22.49 10%…"
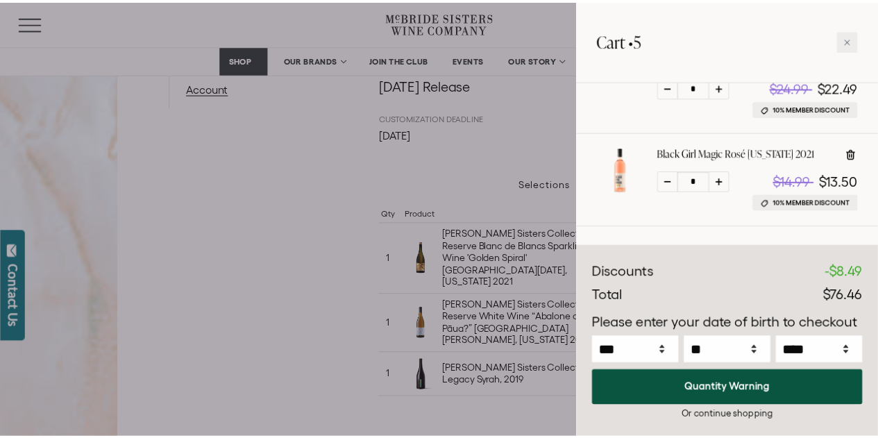
scroll to position [197, 0]
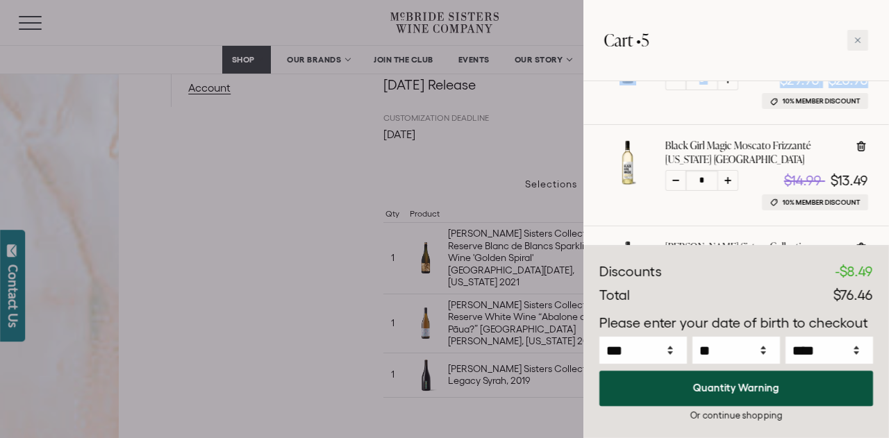
drag, startPoint x: 603, startPoint y: 121, endPoint x: 871, endPoint y: 197, distance: 278.5
click at [871, 197] on div "Black Girl Magic Moscato Frizzanté California NV * $14.99" at bounding box center [736, 175] width 306 height 101
copy div "Black Girl Magic Moscato Frizzanté California NV $14.99 $13.49 10% Member Disco…"
click at [861, 40] on div at bounding box center [857, 40] width 21 height 21
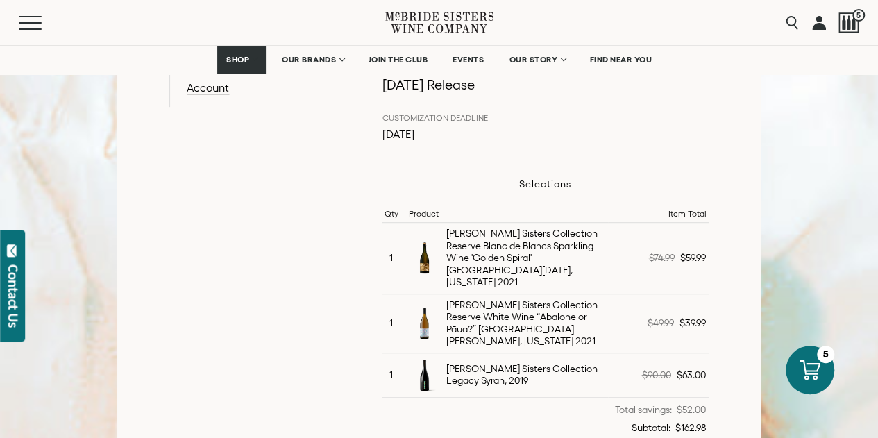
click at [819, 23] on link at bounding box center [819, 22] width 14 height 45
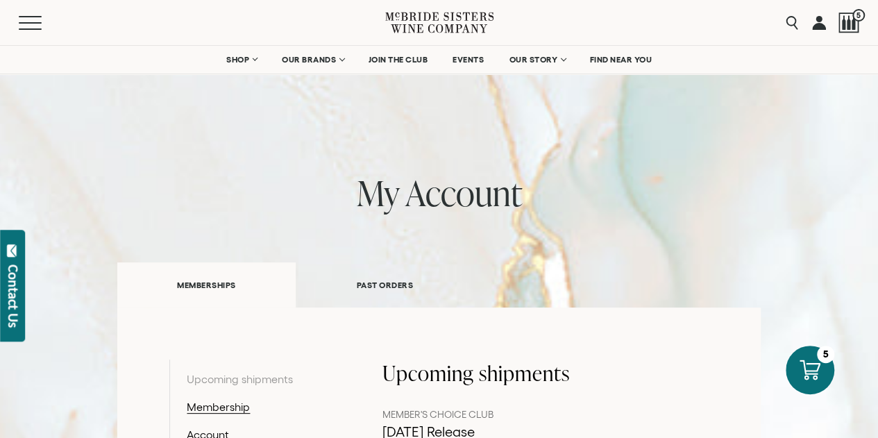
select select "****"
click at [817, 26] on link at bounding box center [819, 22] width 14 height 45
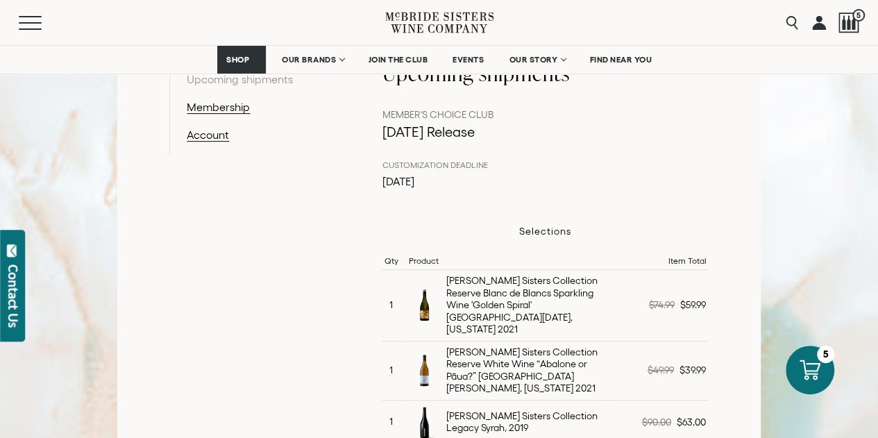
scroll to position [278, 0]
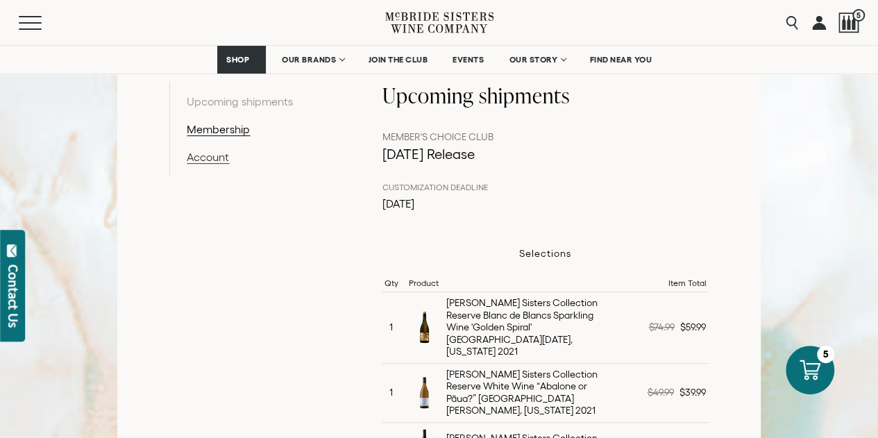
click at [215, 154] on link "Account" at bounding box center [259, 157] width 144 height 17
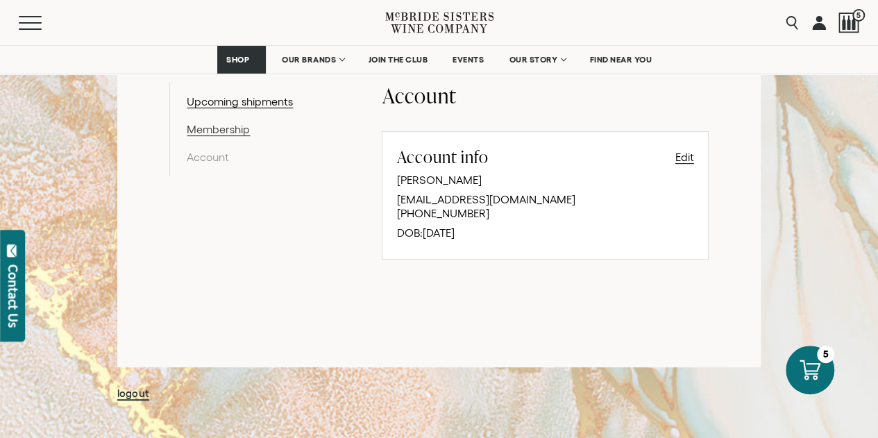
click at [238, 124] on link "Membership" at bounding box center [259, 129] width 144 height 17
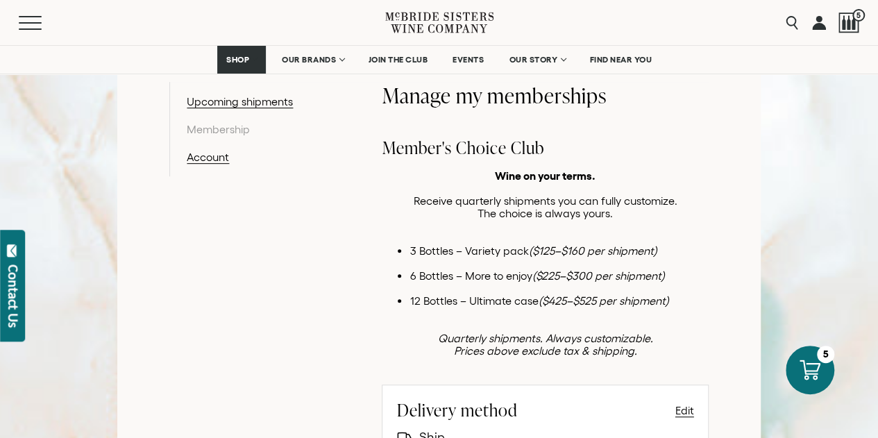
select select "****"
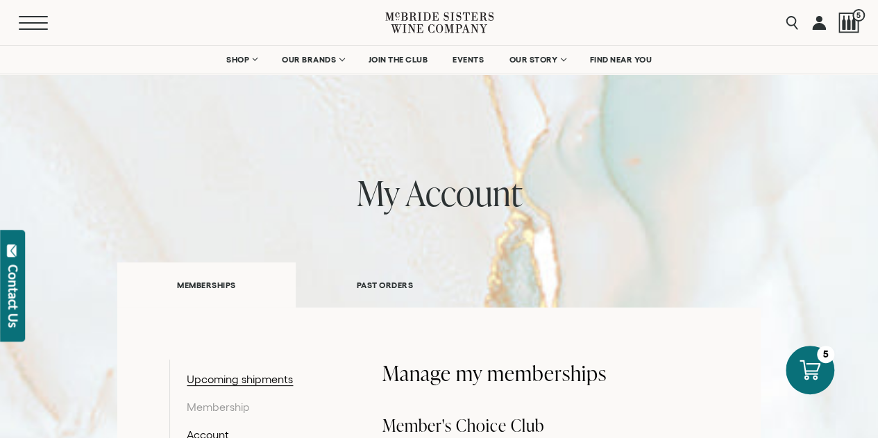
drag, startPoint x: 815, startPoint y: 28, endPoint x: 29, endPoint y: 27, distance: 786.1
click at [29, 27] on button "Menu" at bounding box center [44, 23] width 50 height 14
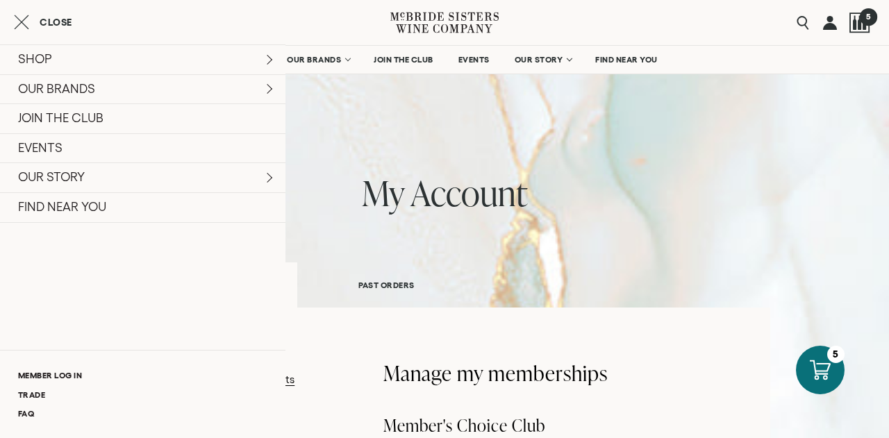
click at [858, 27] on div at bounding box center [859, 22] width 21 height 21
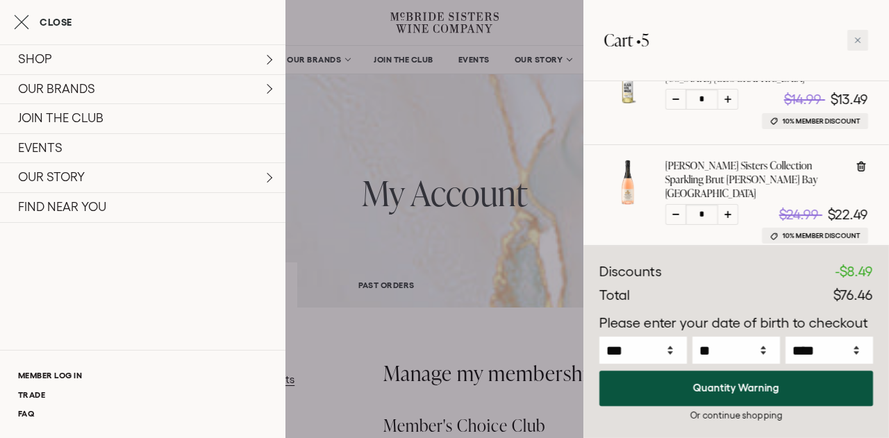
scroll to position [405, 0]
